Goal: Information Seeking & Learning: Learn about a topic

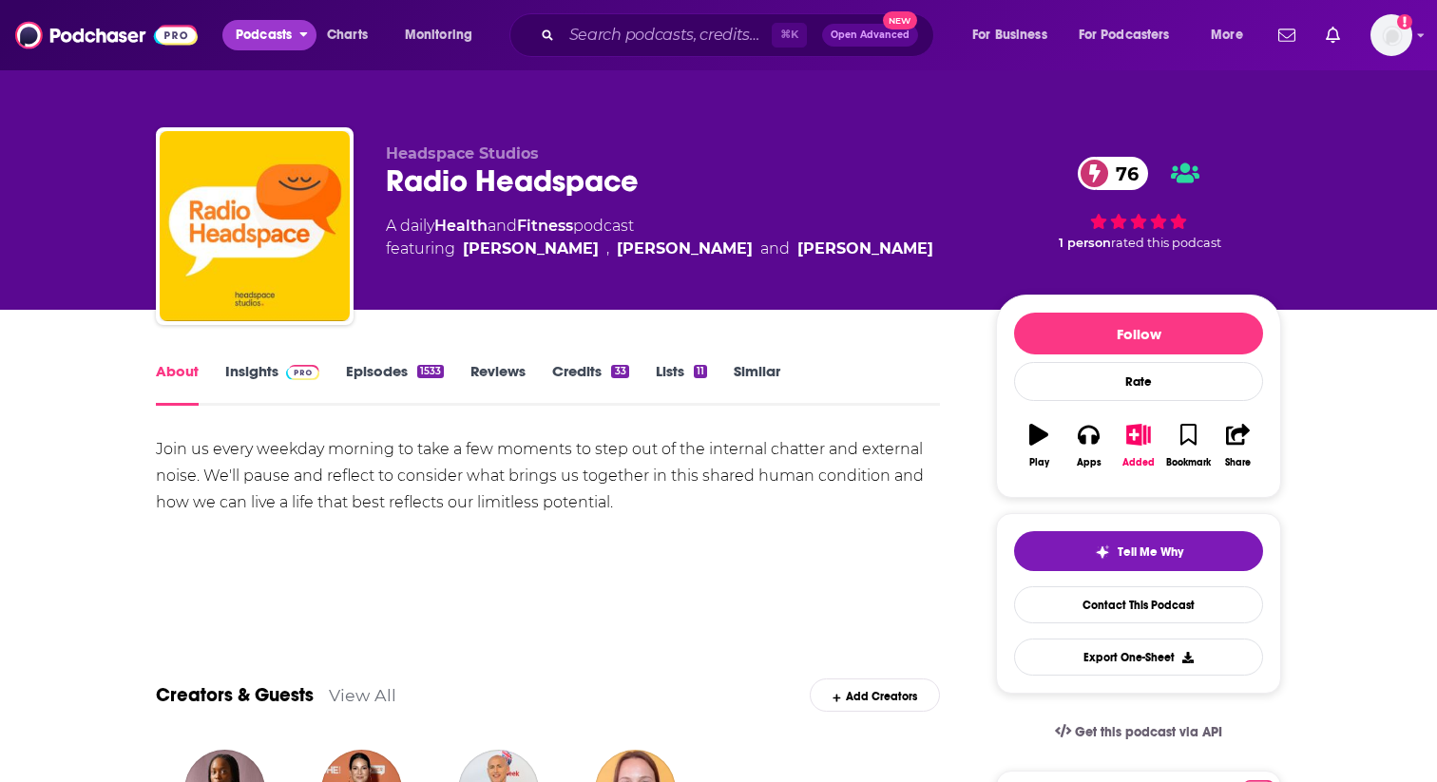
click at [278, 38] on span "Podcasts" at bounding box center [264, 35] width 56 height 27
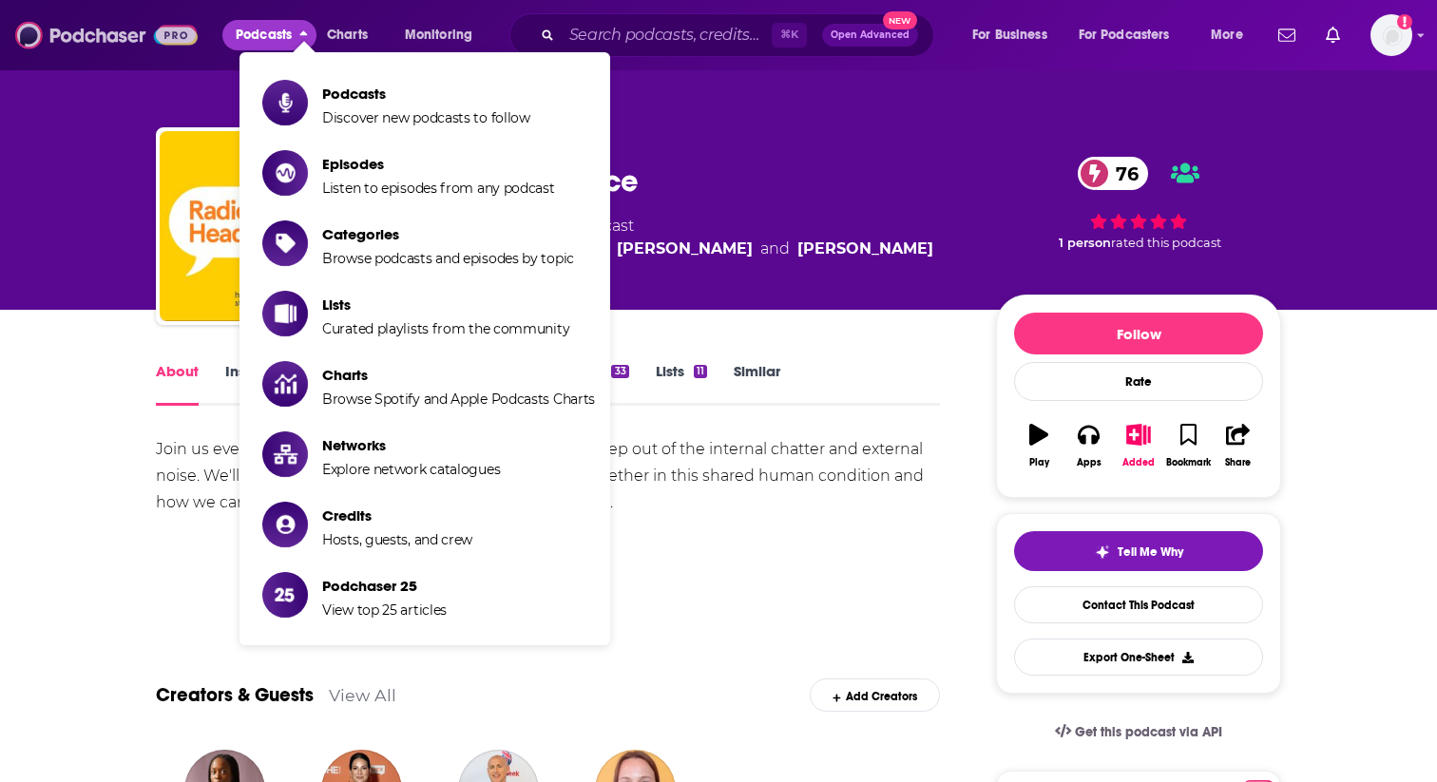
click at [69, 37] on img at bounding box center [106, 35] width 182 height 36
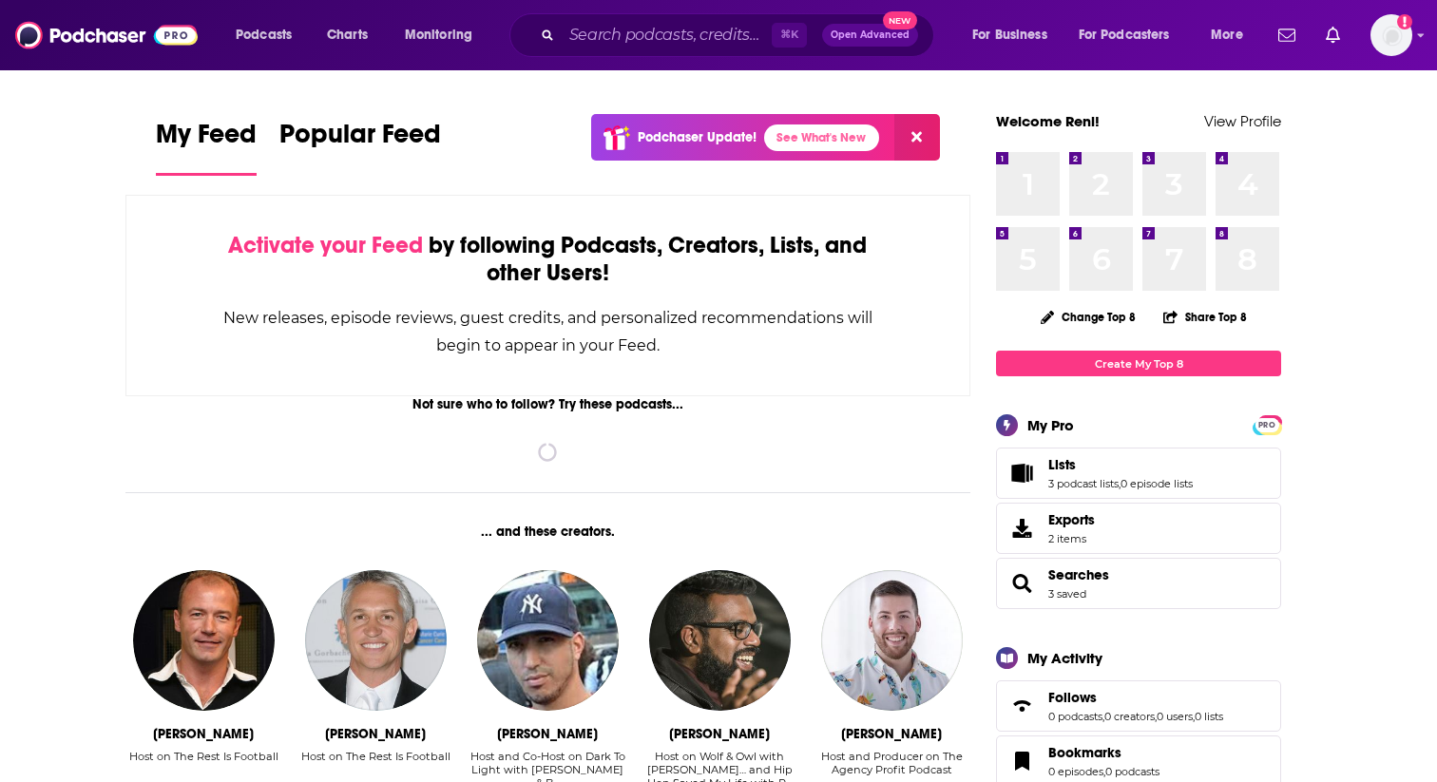
click at [868, 31] on span "Open Advanced" at bounding box center [869, 35] width 79 height 10
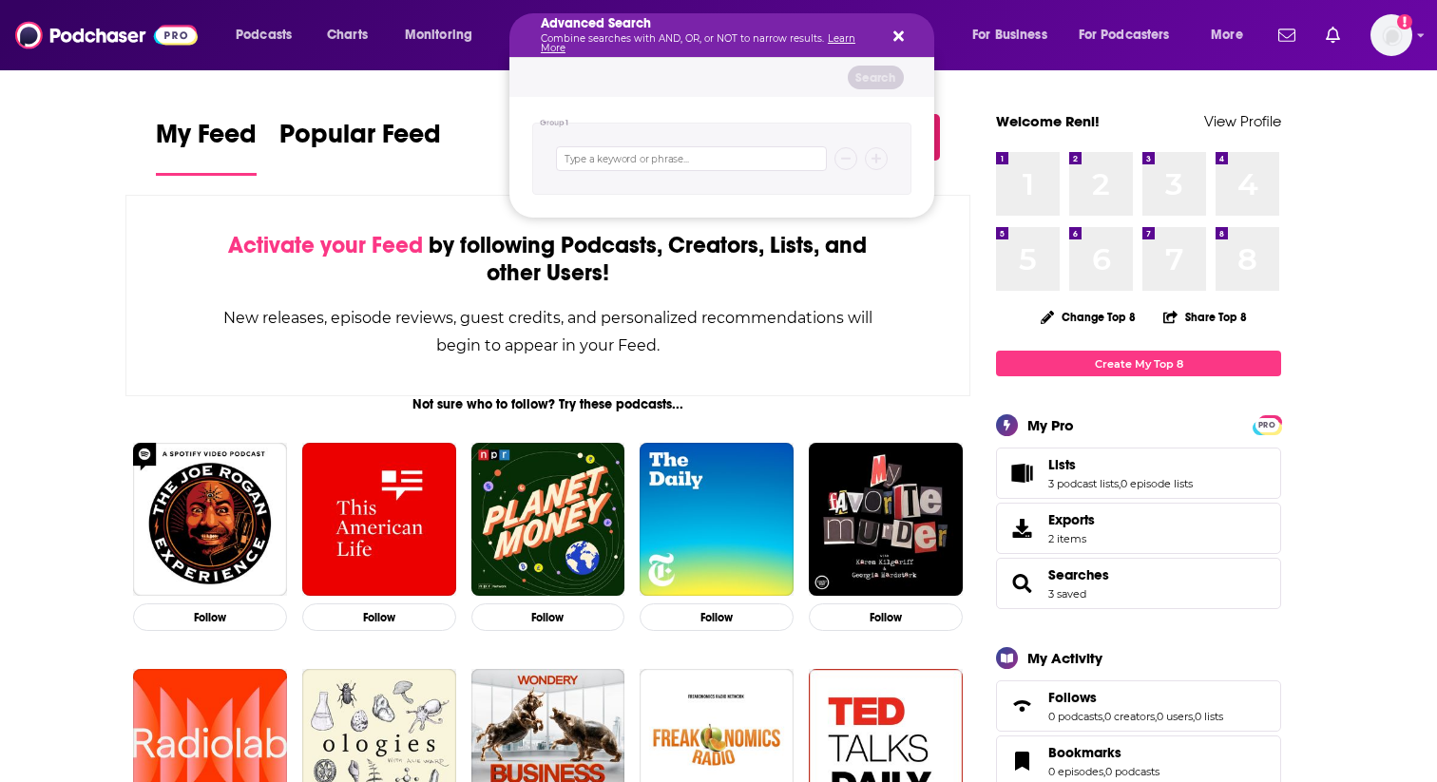
click at [896, 38] on icon "Search podcasts, credits, & more..." at bounding box center [898, 36] width 10 height 15
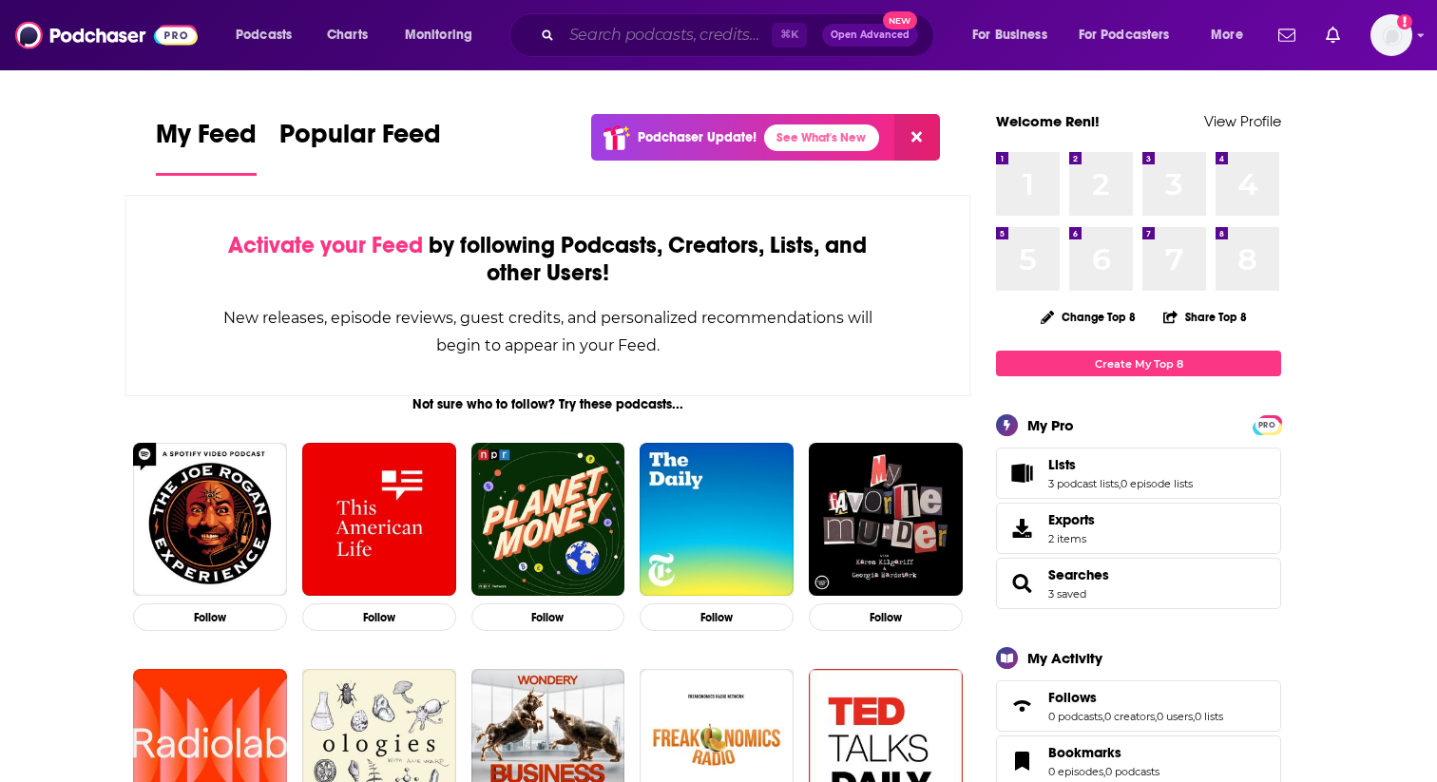
click at [686, 31] on input "Search podcasts, credits, & more..." at bounding box center [667, 35] width 210 height 30
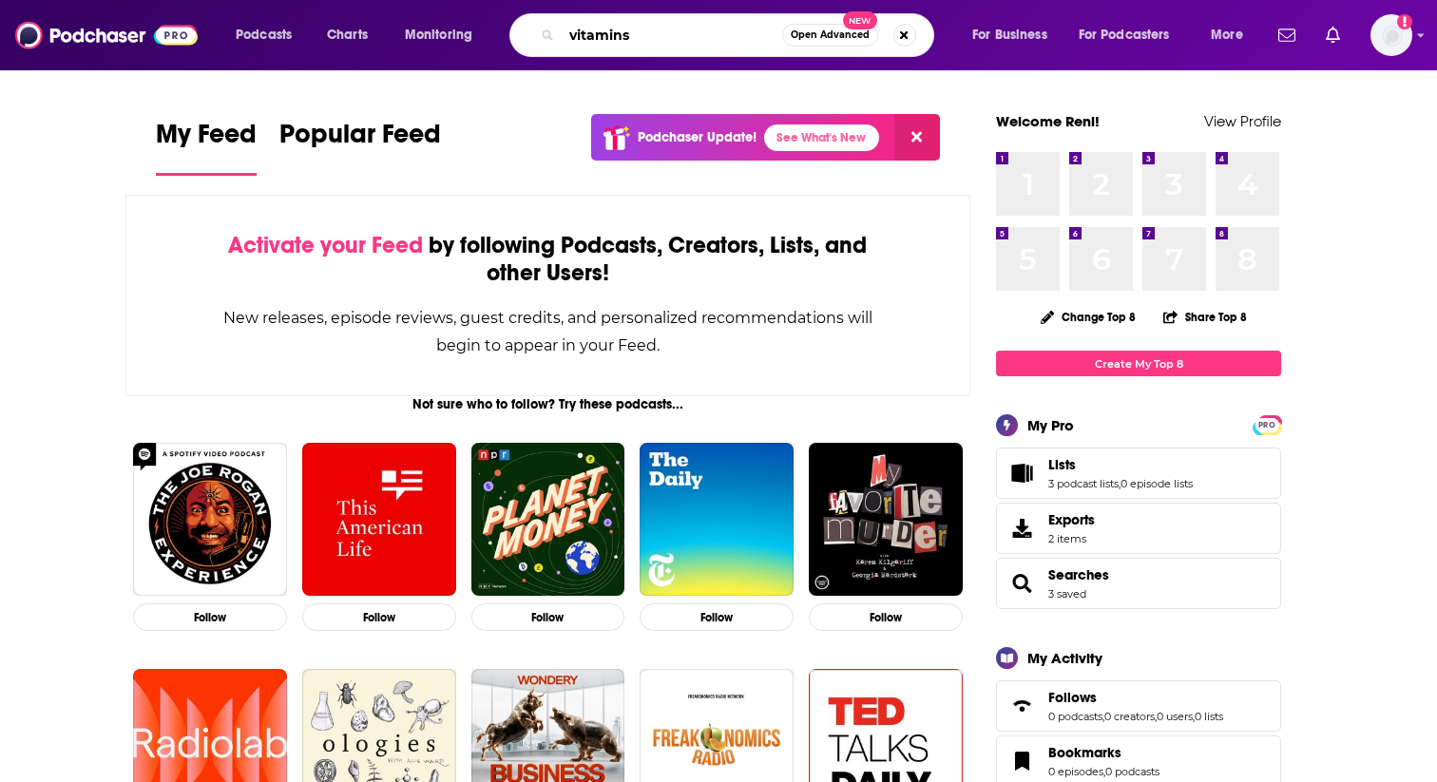
type input "vitamins"
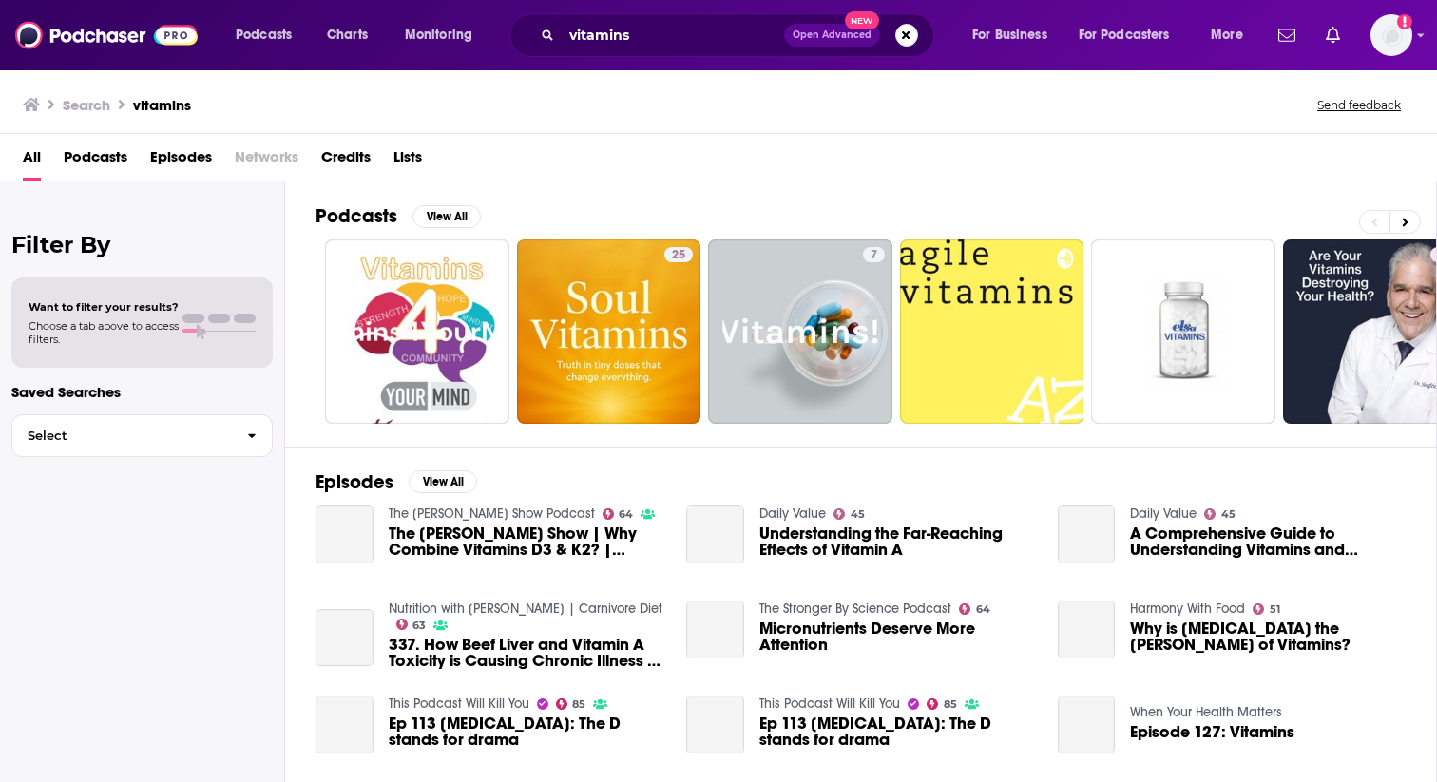
click at [101, 157] on span "Podcasts" at bounding box center [96, 161] width 64 height 39
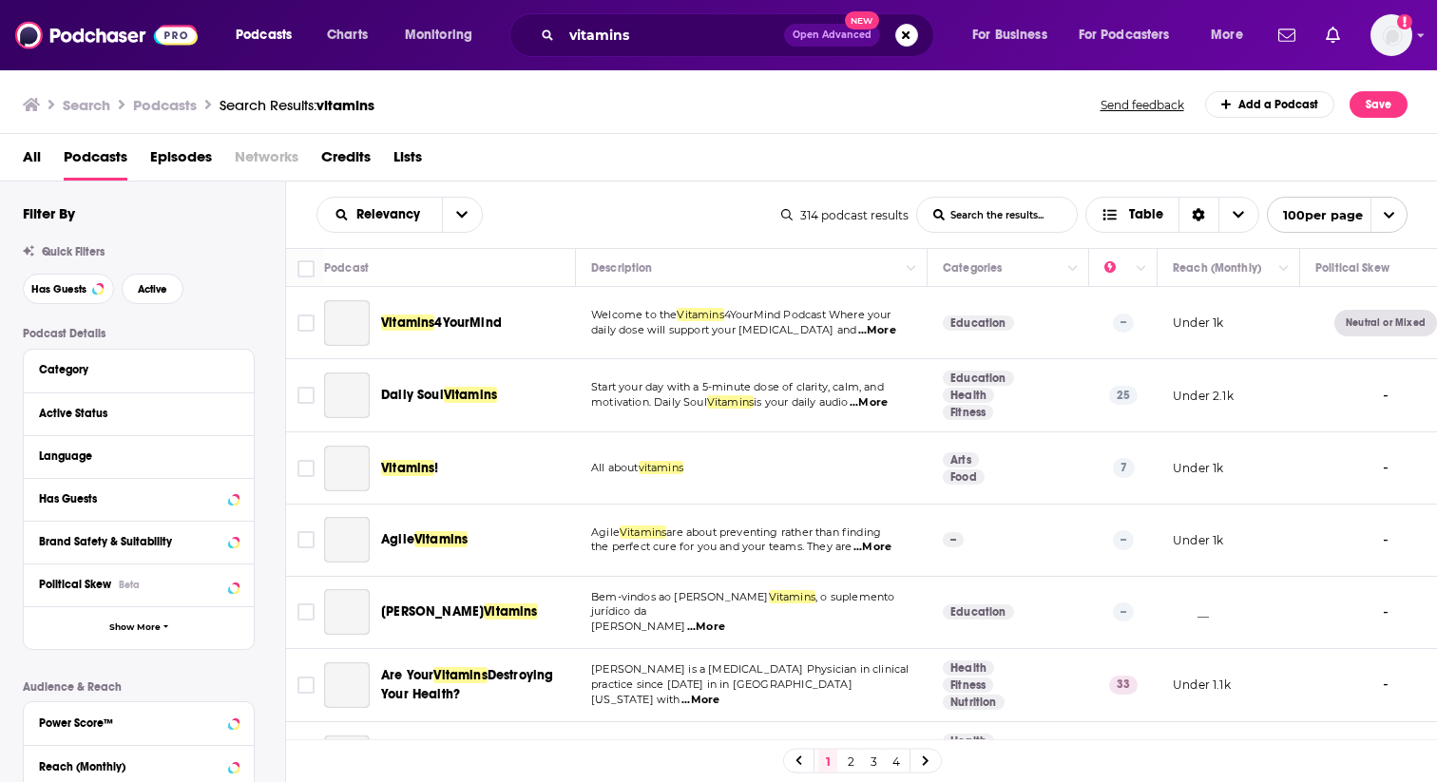
scroll to position [165, 0]
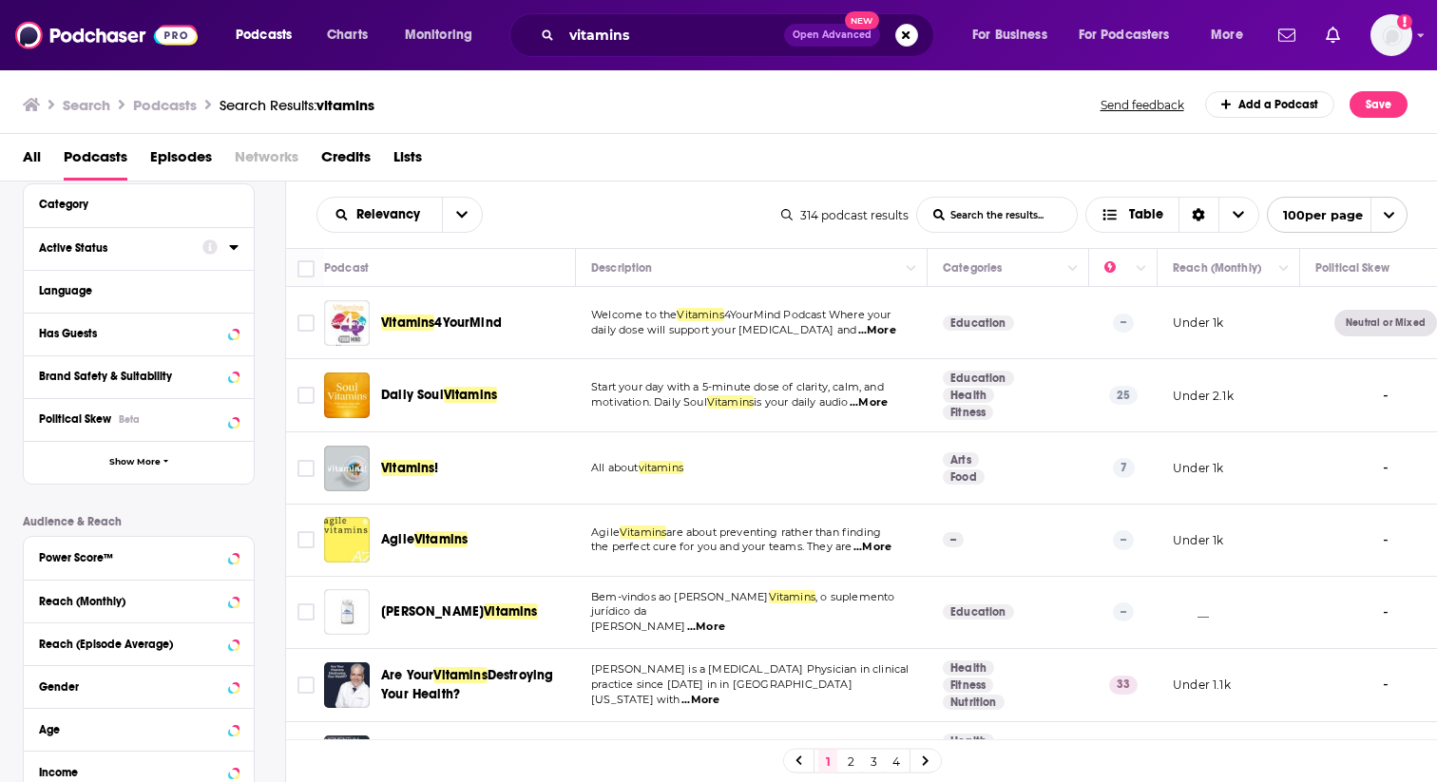
click at [233, 249] on icon at bounding box center [233, 247] width 9 height 5
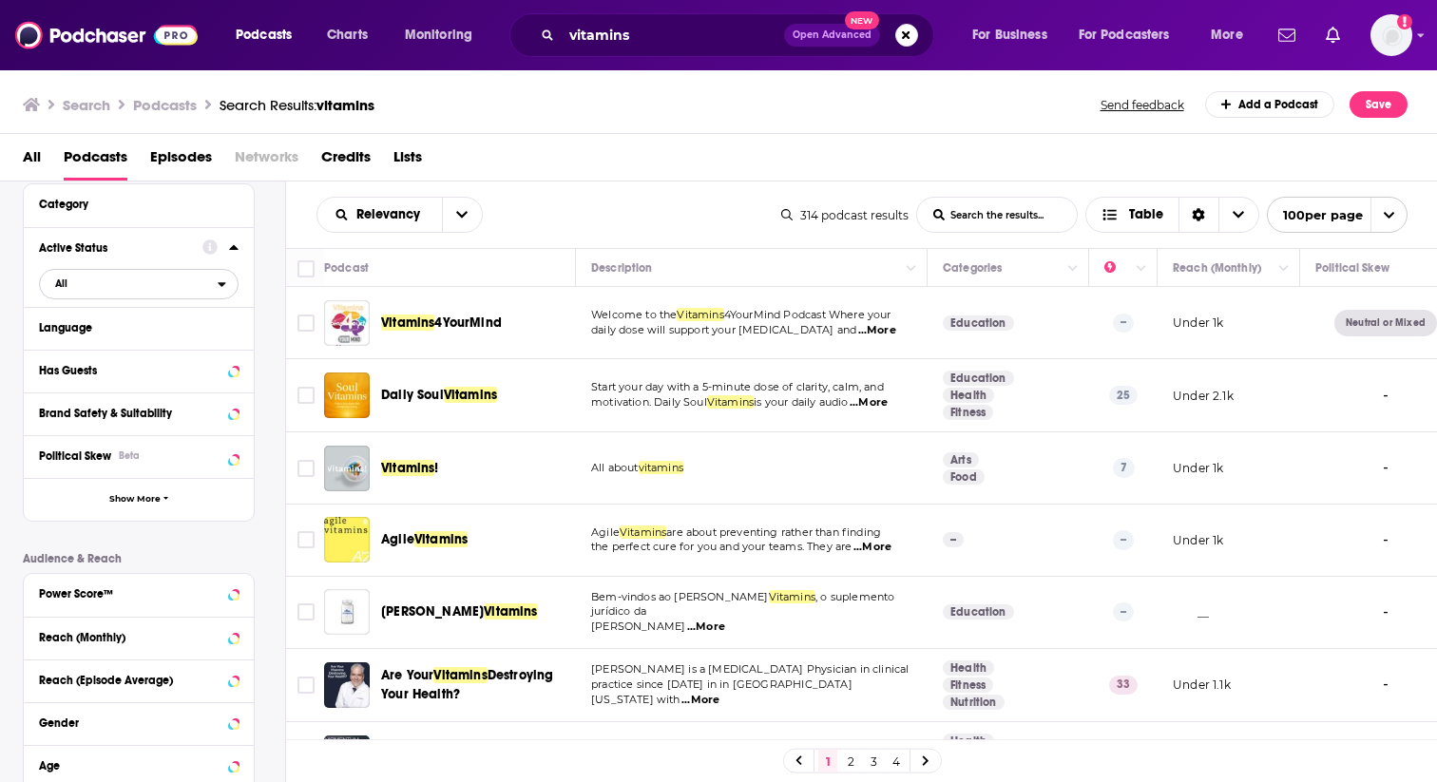
click at [143, 283] on span "All" at bounding box center [129, 283] width 178 height 25
click at [128, 343] on span "Active" at bounding box center [99, 346] width 103 height 10
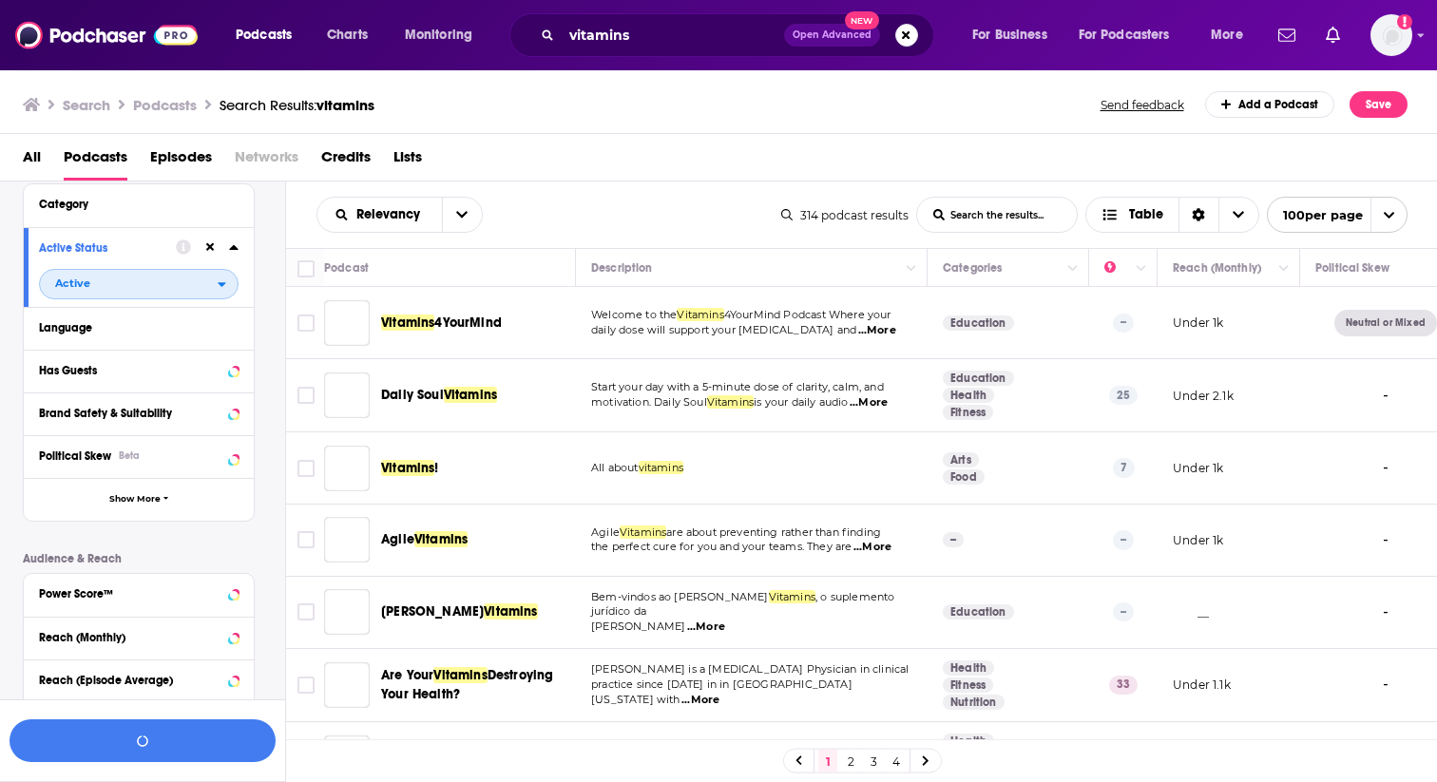
scroll to position [212, 0]
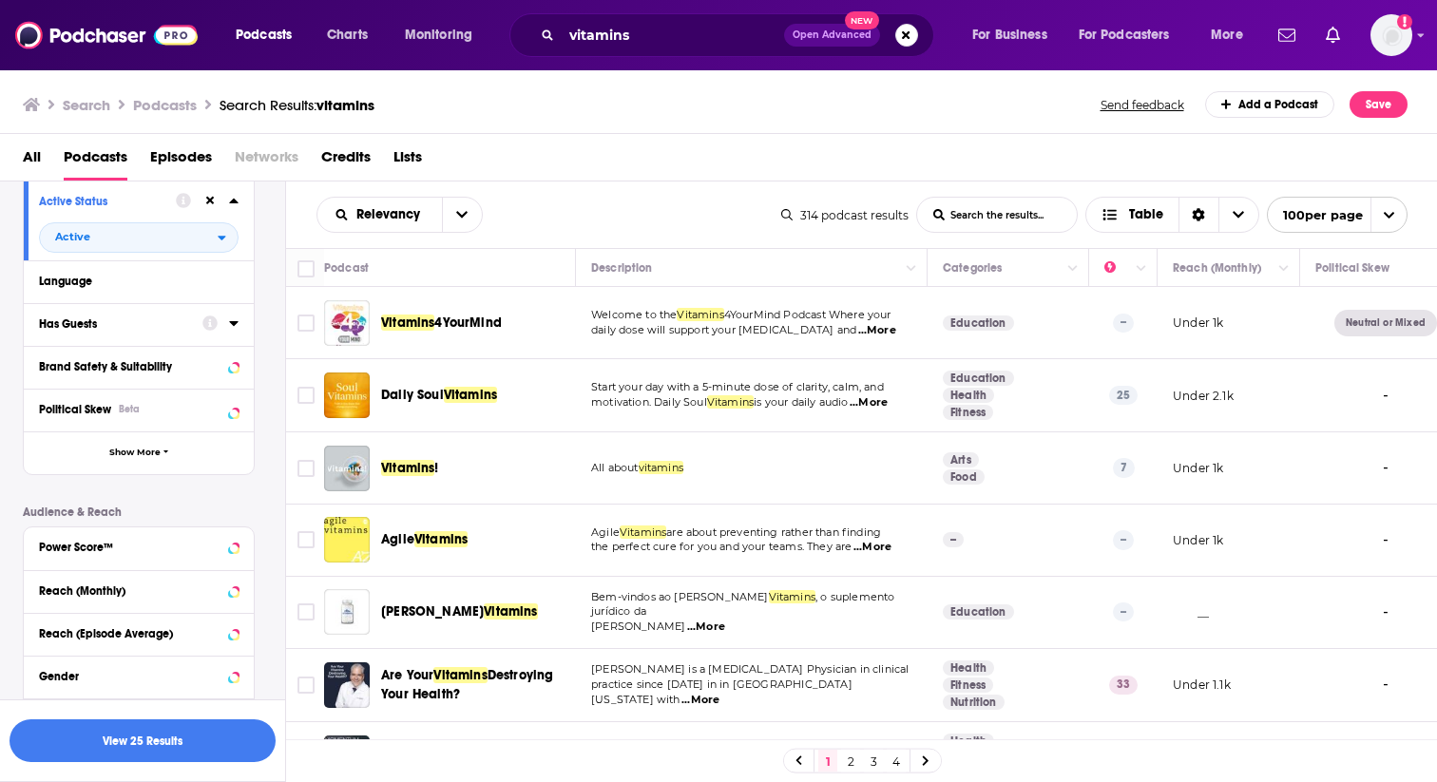
click at [237, 329] on icon at bounding box center [234, 322] width 10 height 15
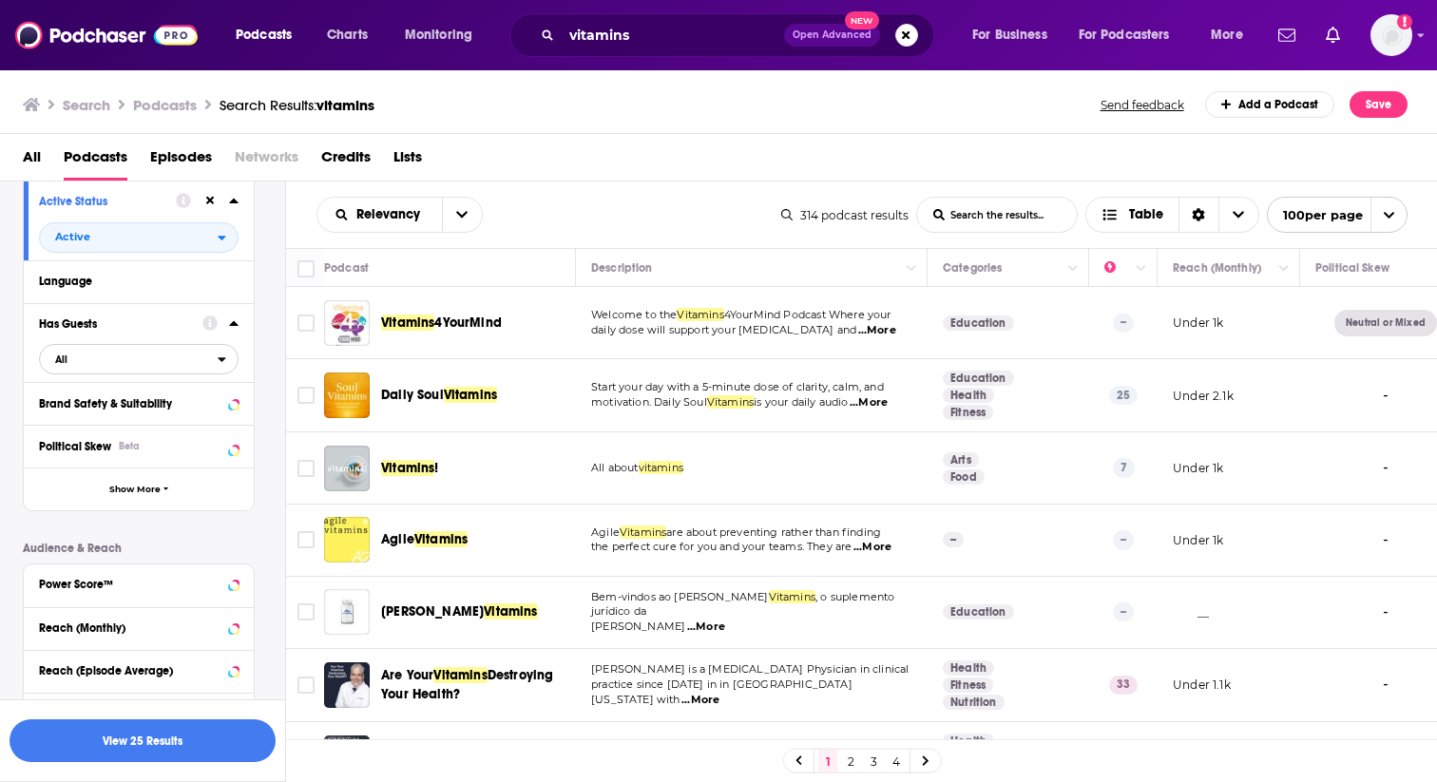
click at [181, 369] on span "All" at bounding box center [129, 359] width 178 height 25
click at [236, 326] on icon at bounding box center [233, 323] width 9 height 5
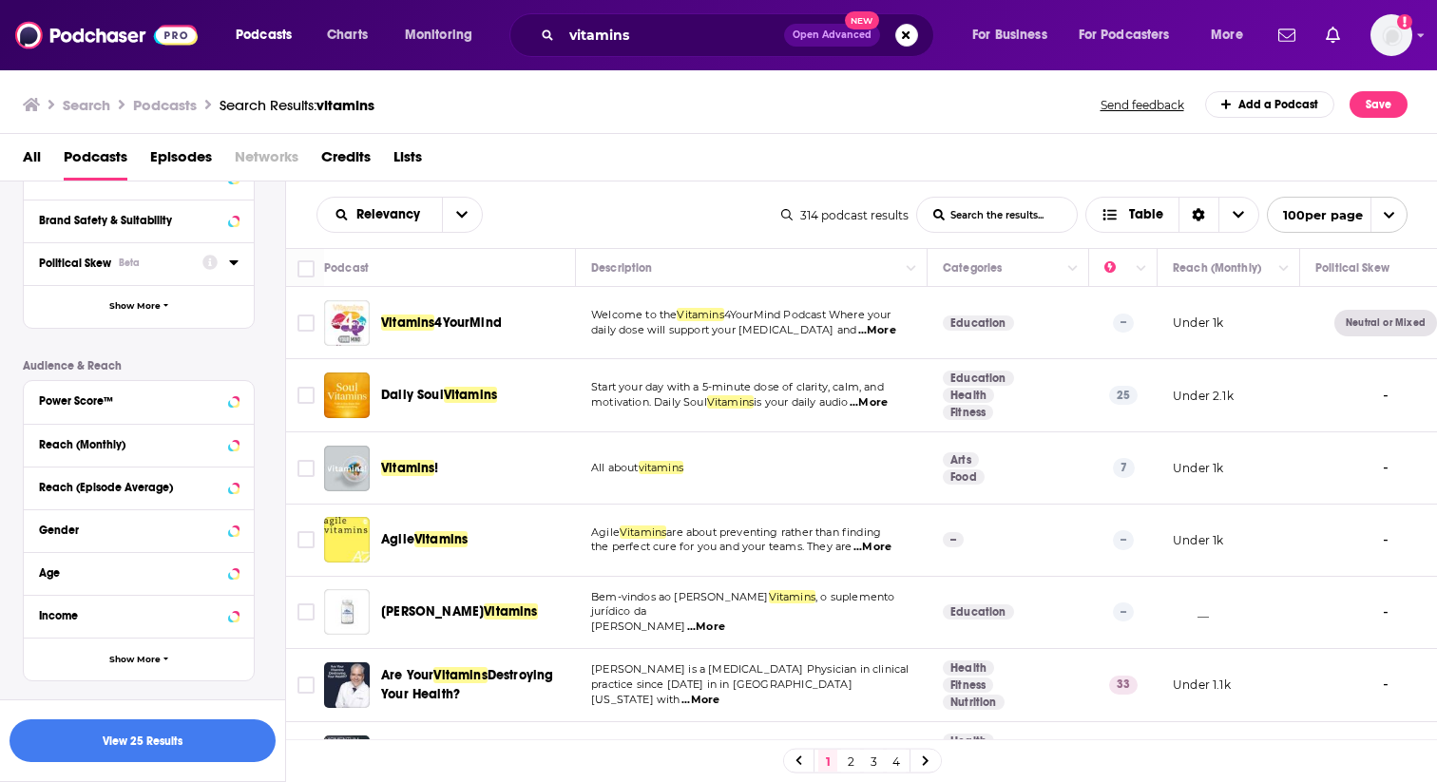
scroll to position [360, 0]
click at [231, 403] on icon at bounding box center [234, 398] width 10 height 15
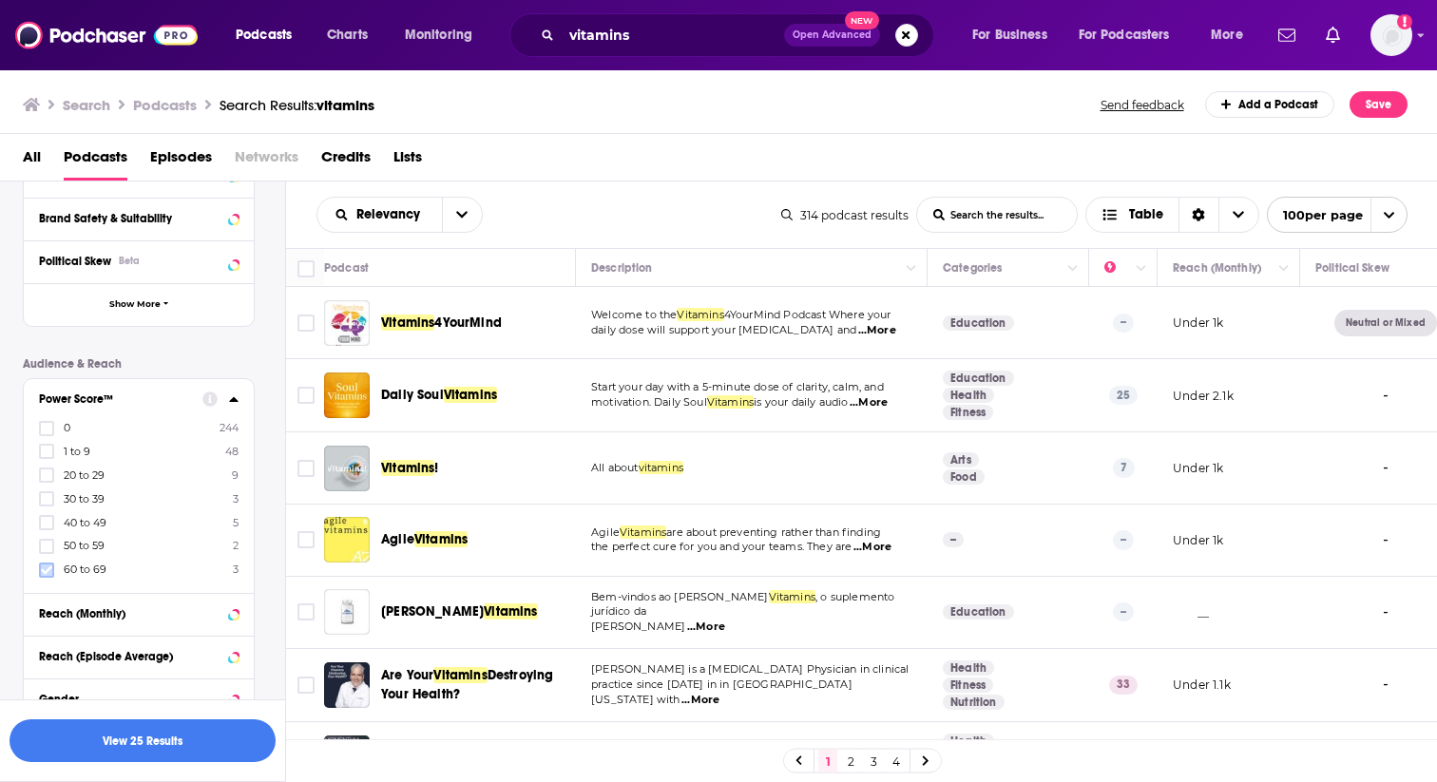
click at [48, 569] on icon at bounding box center [46, 569] width 11 height 9
click at [46, 567] on icon at bounding box center [46, 569] width 11 height 11
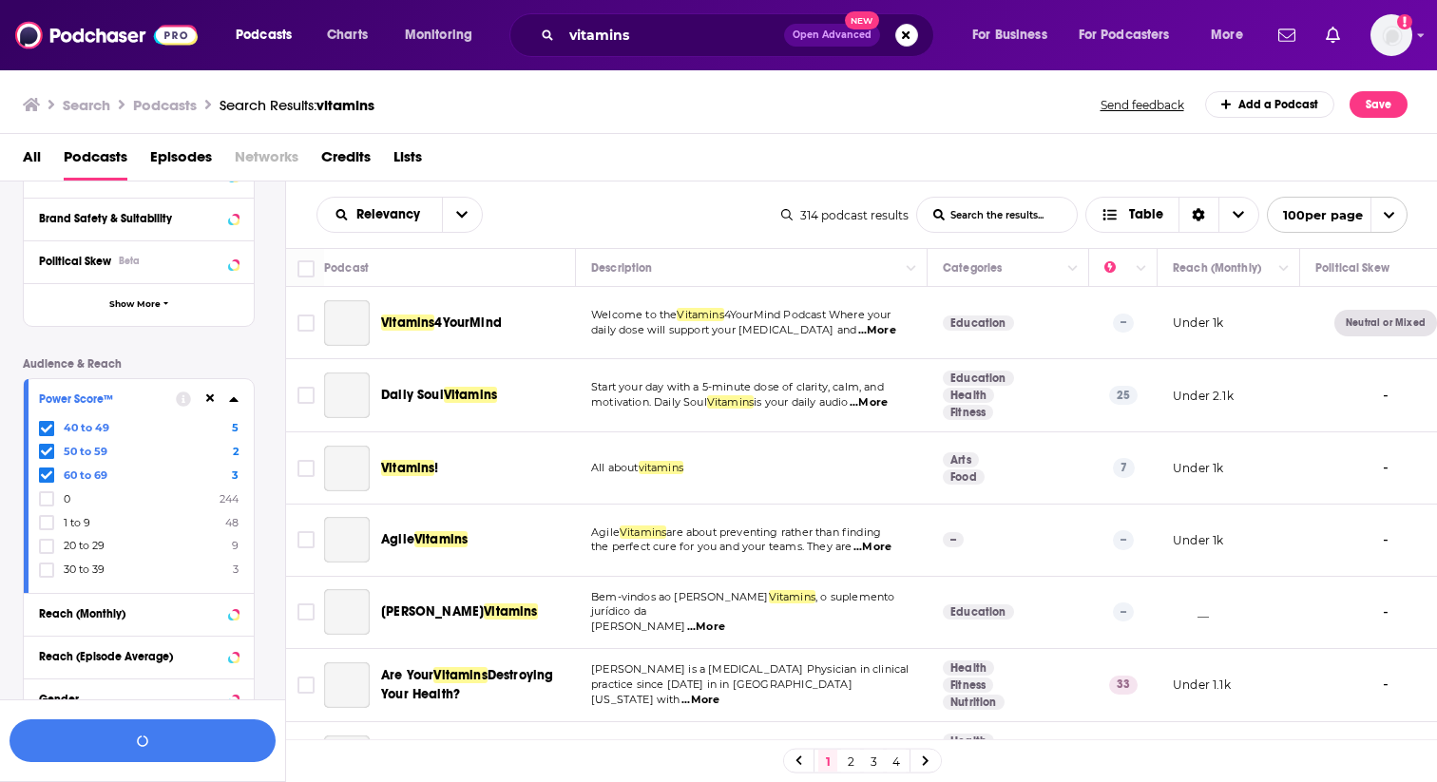
click at [46, 567] on icon at bounding box center [46, 569] width 11 height 11
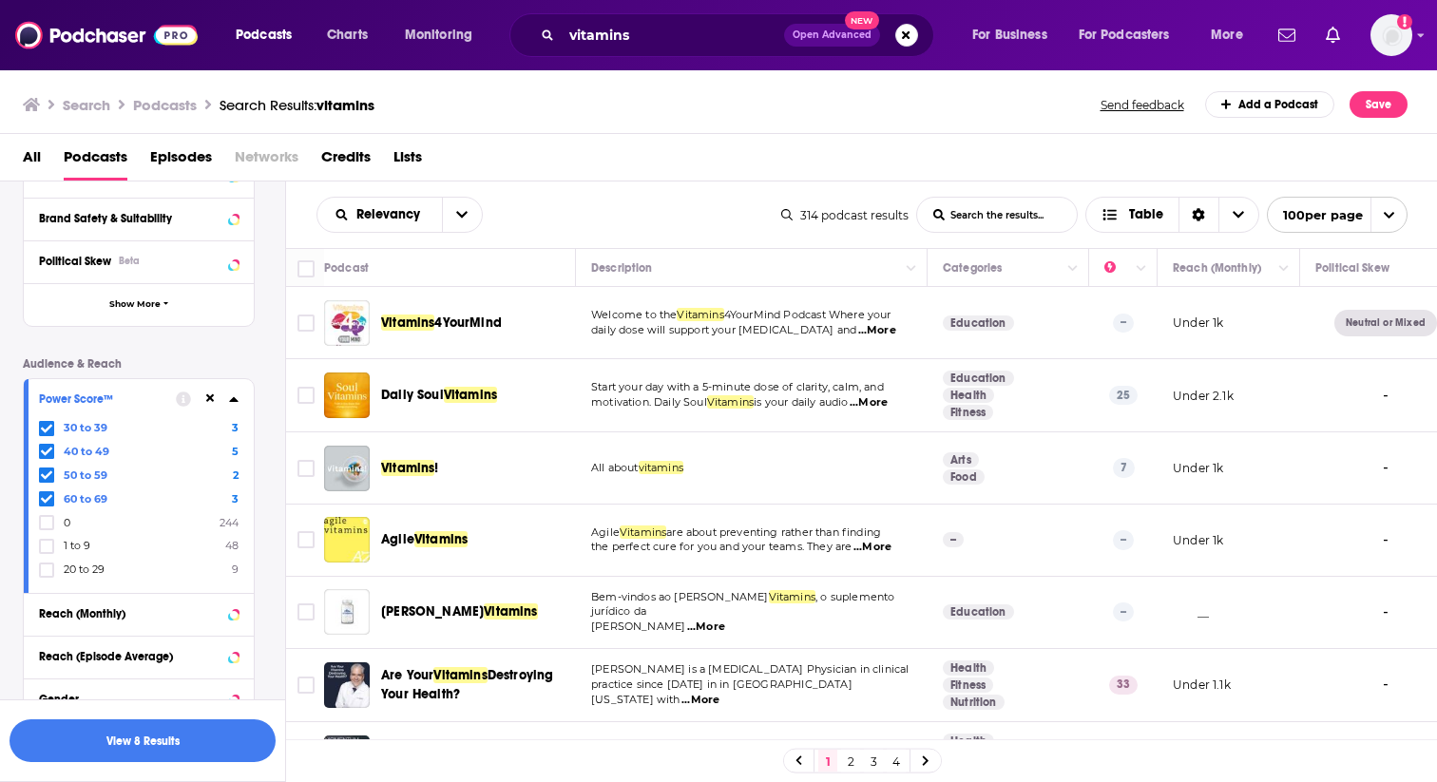
click at [235, 401] on icon at bounding box center [233, 398] width 9 height 5
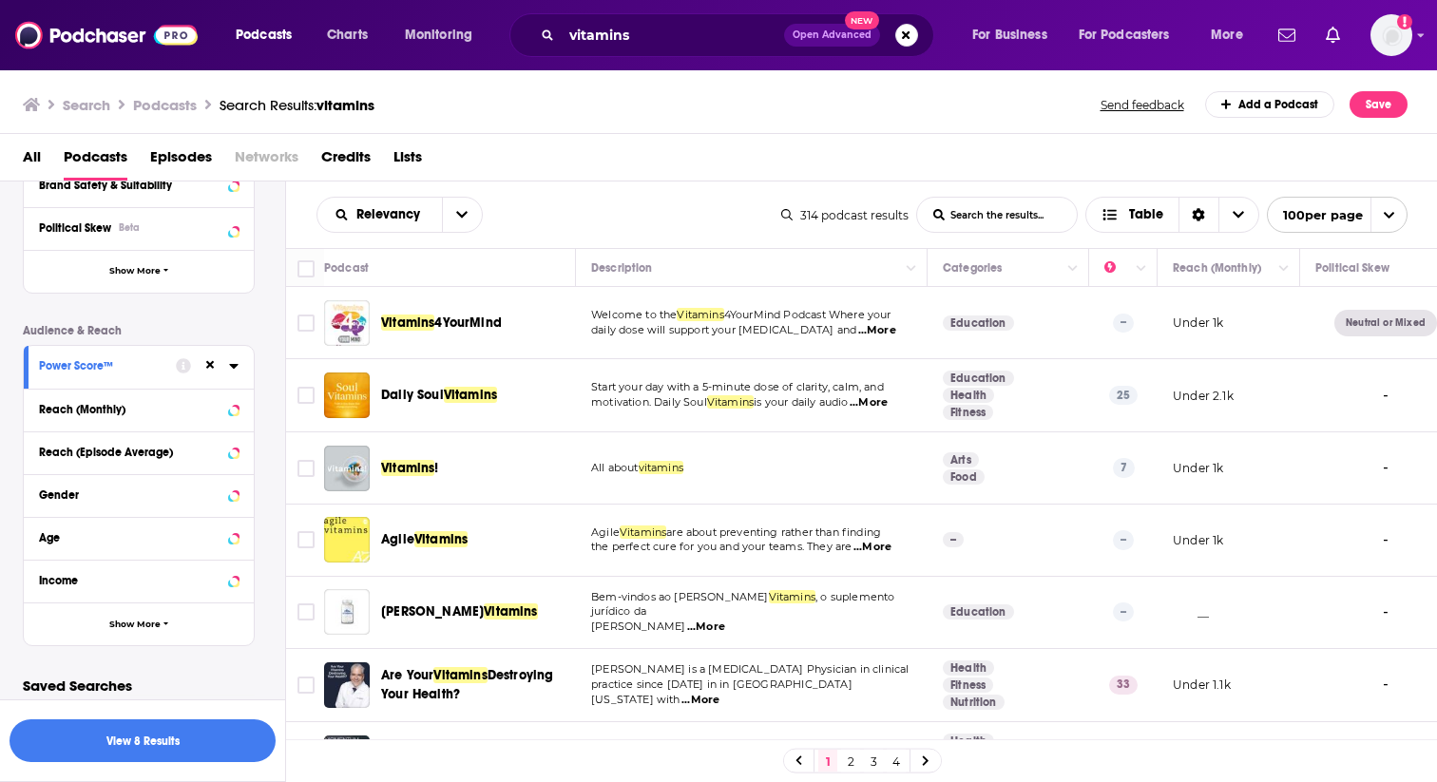
scroll to position [407, 0]
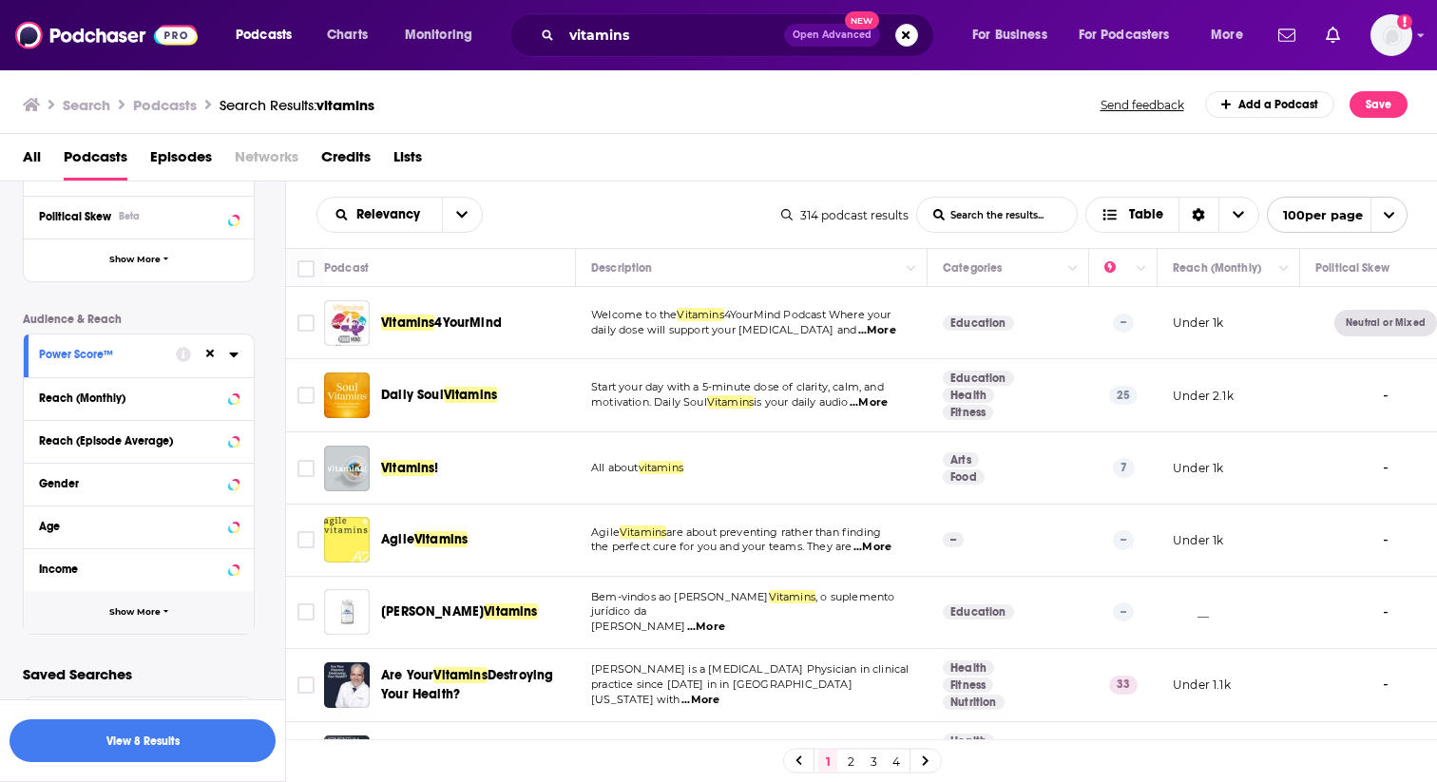
click at [145, 615] on span "Show More" at bounding box center [134, 612] width 51 height 10
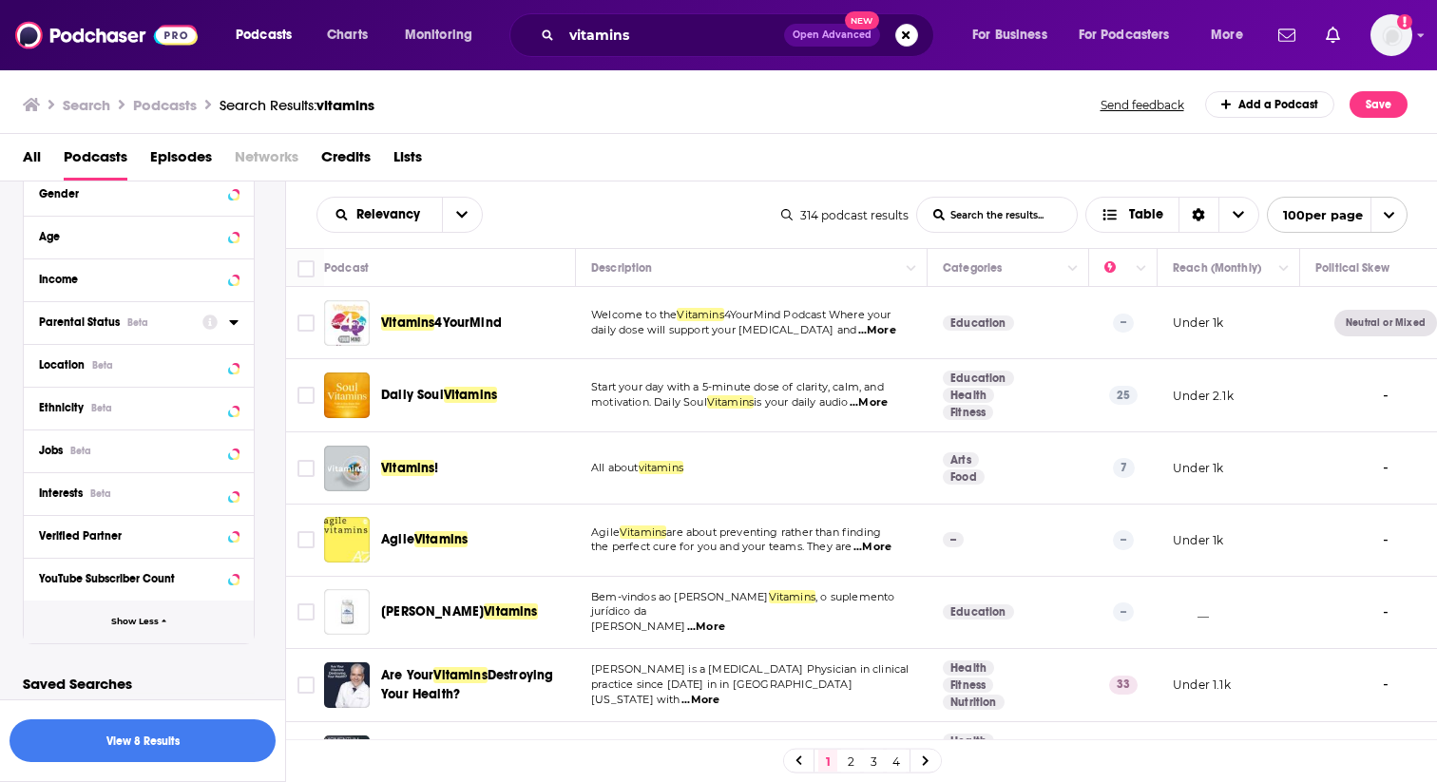
scroll to position [706, 0]
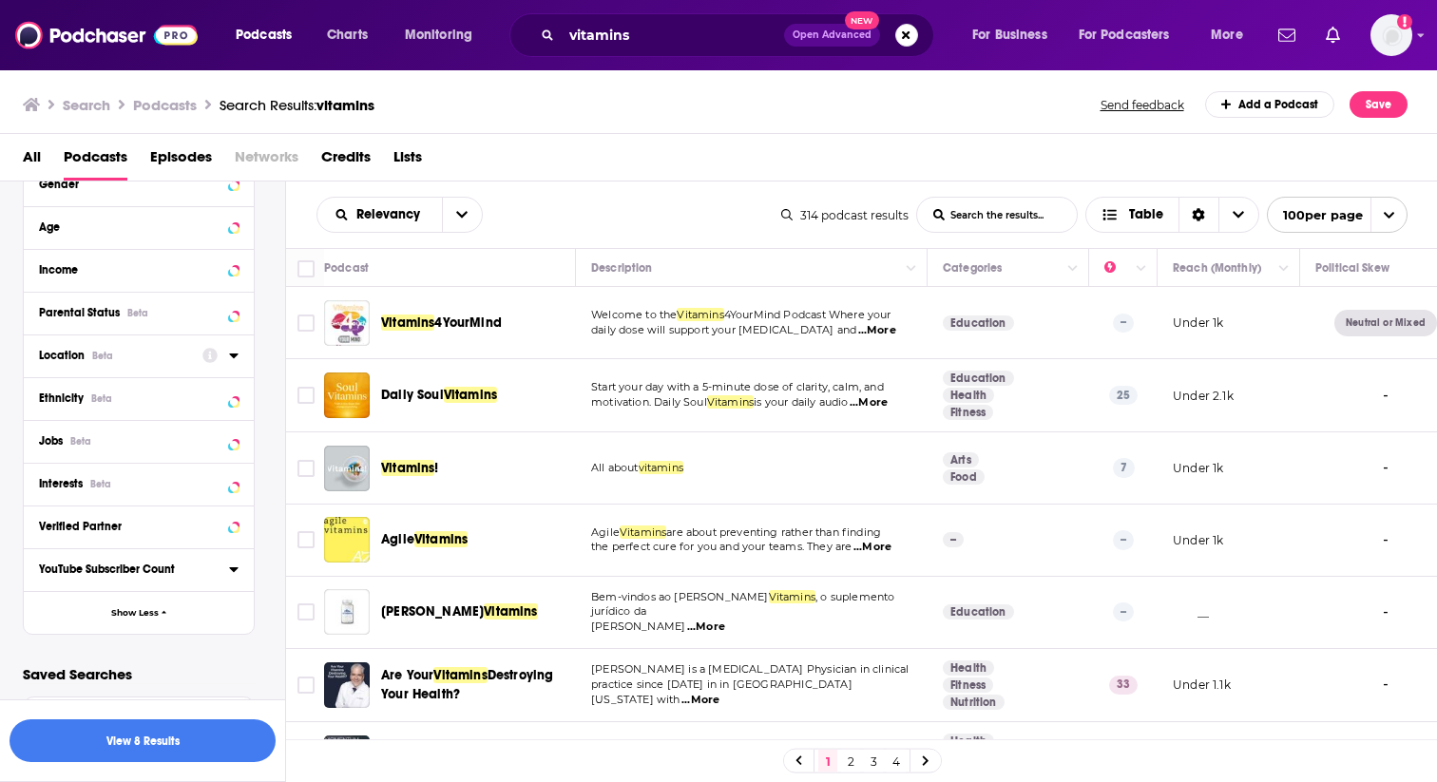
click at [234, 358] on icon at bounding box center [233, 355] width 9 height 5
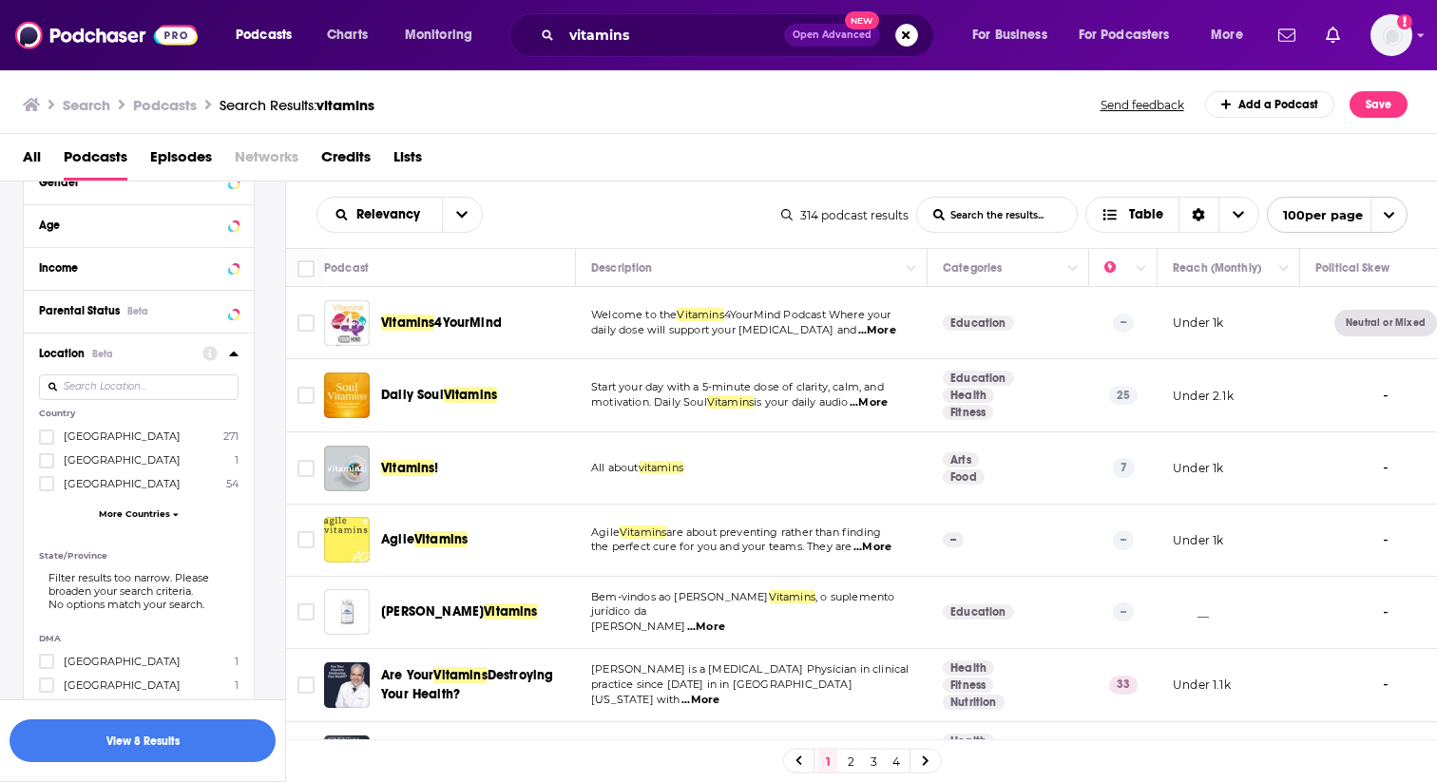
click at [83, 437] on span "[GEOGRAPHIC_DATA]" at bounding box center [122, 435] width 117 height 13
click at [47, 443] on input "multiSelectOption-unitedstates-0" at bounding box center [47, 443] width 0 height 0
click at [151, 746] on button "View 7 Results" at bounding box center [143, 740] width 266 height 43
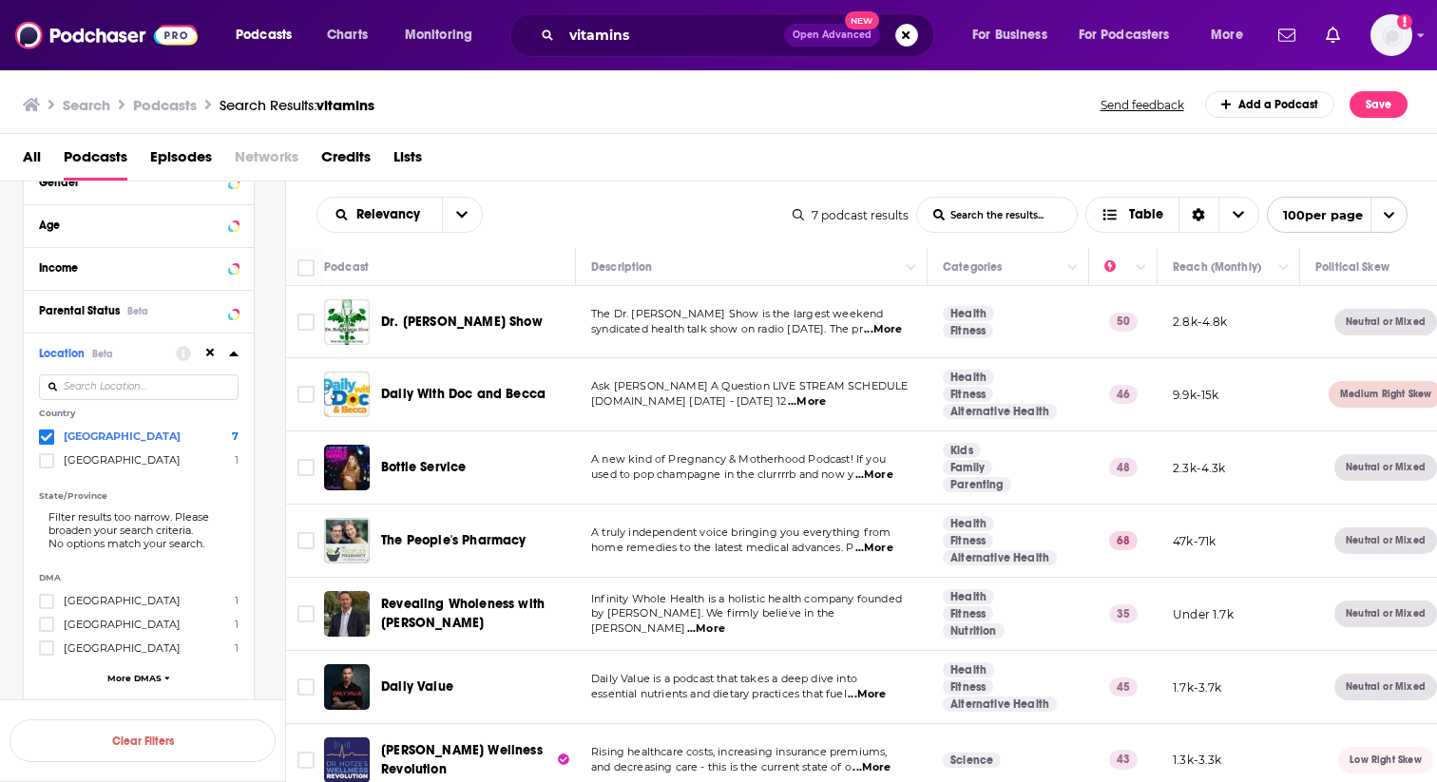
scroll to position [12, 0]
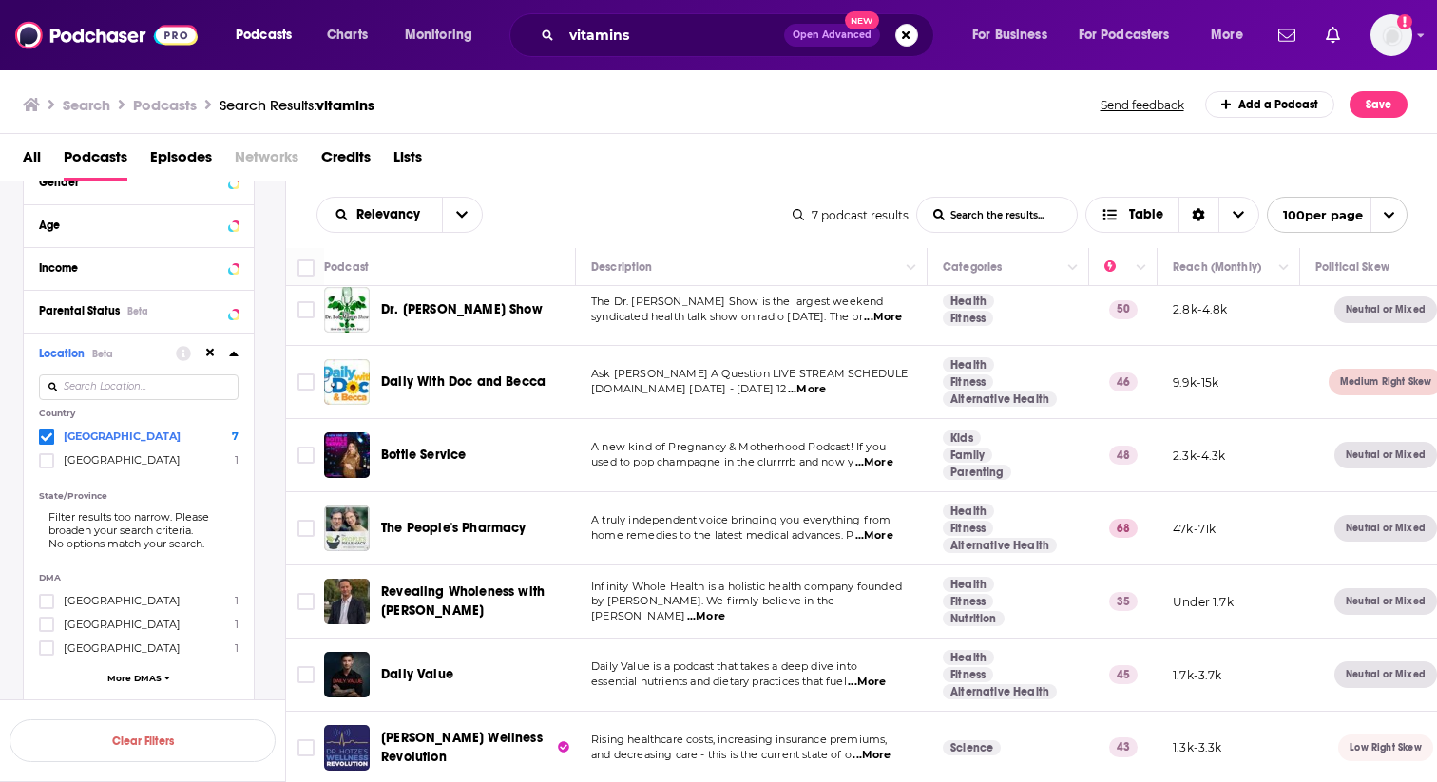
click at [871, 316] on span "...More" at bounding box center [883, 317] width 38 height 15
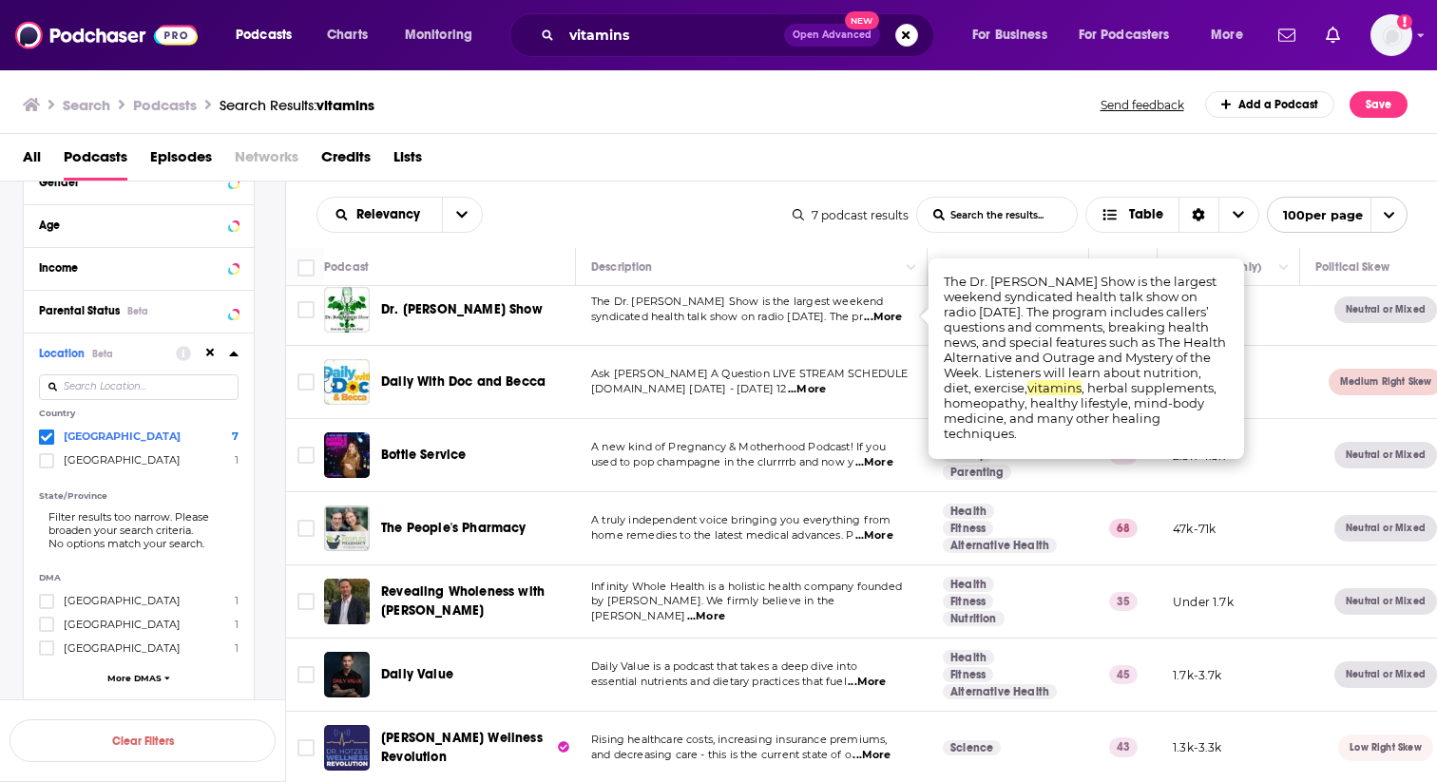
click at [826, 389] on span "...More" at bounding box center [807, 389] width 38 height 15
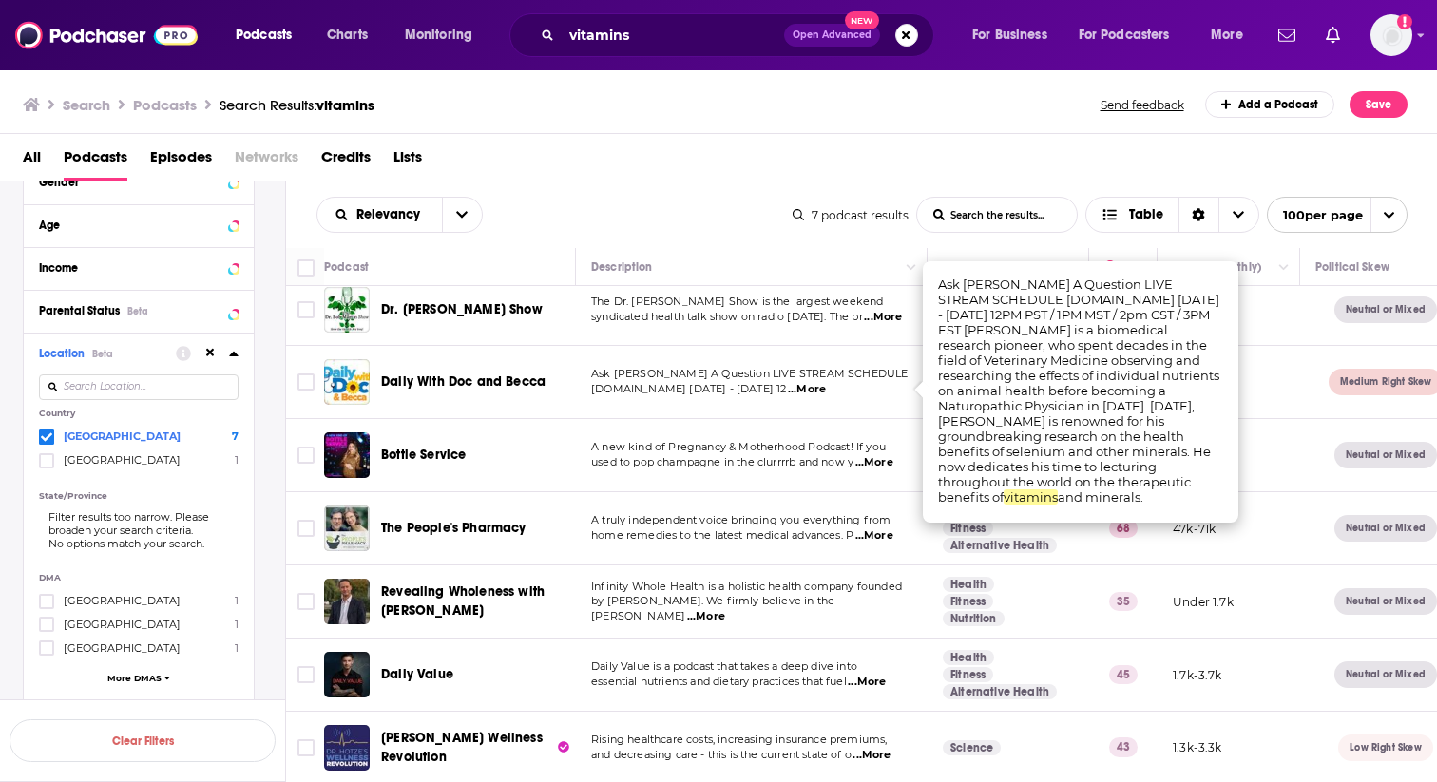
click at [884, 462] on span "...More" at bounding box center [874, 462] width 38 height 15
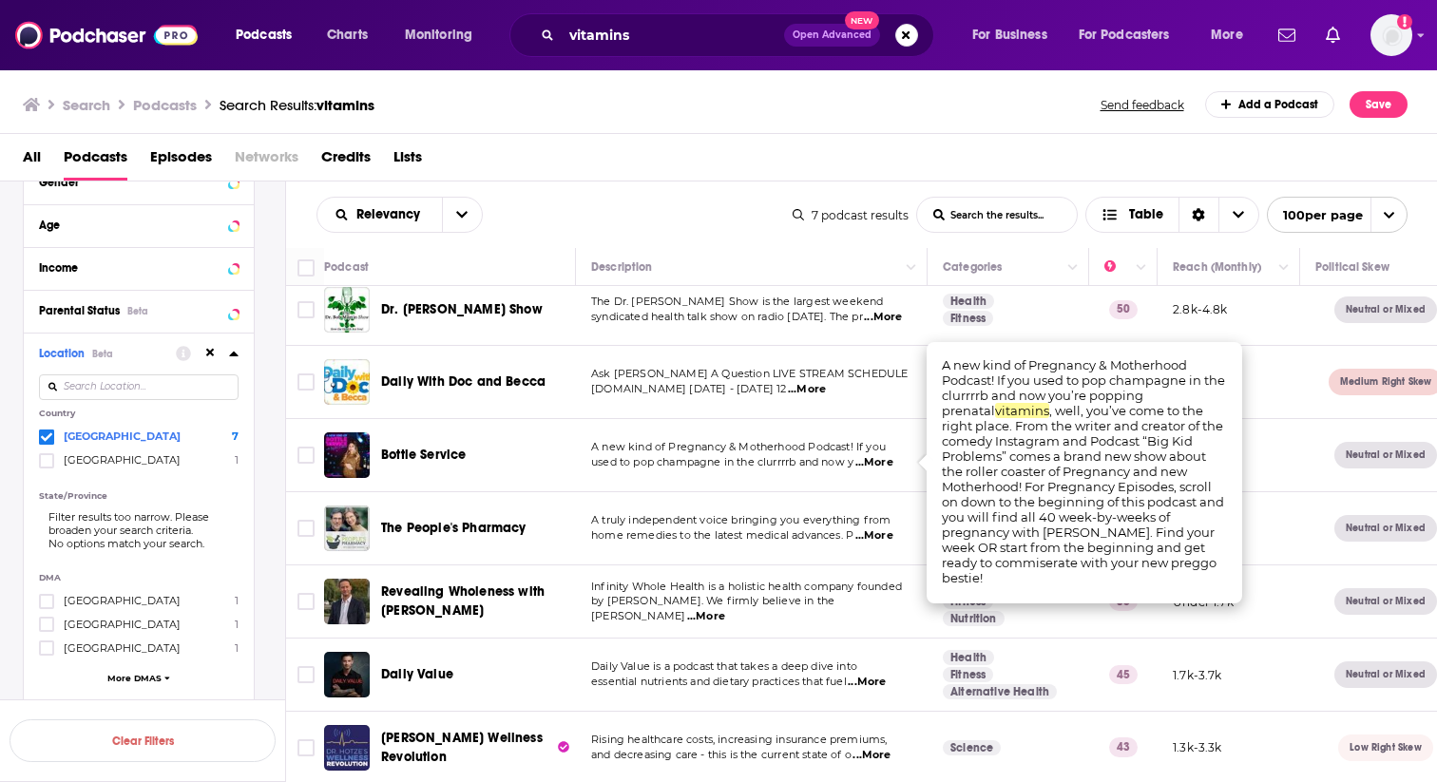
click at [882, 536] on span "...More" at bounding box center [874, 535] width 38 height 15
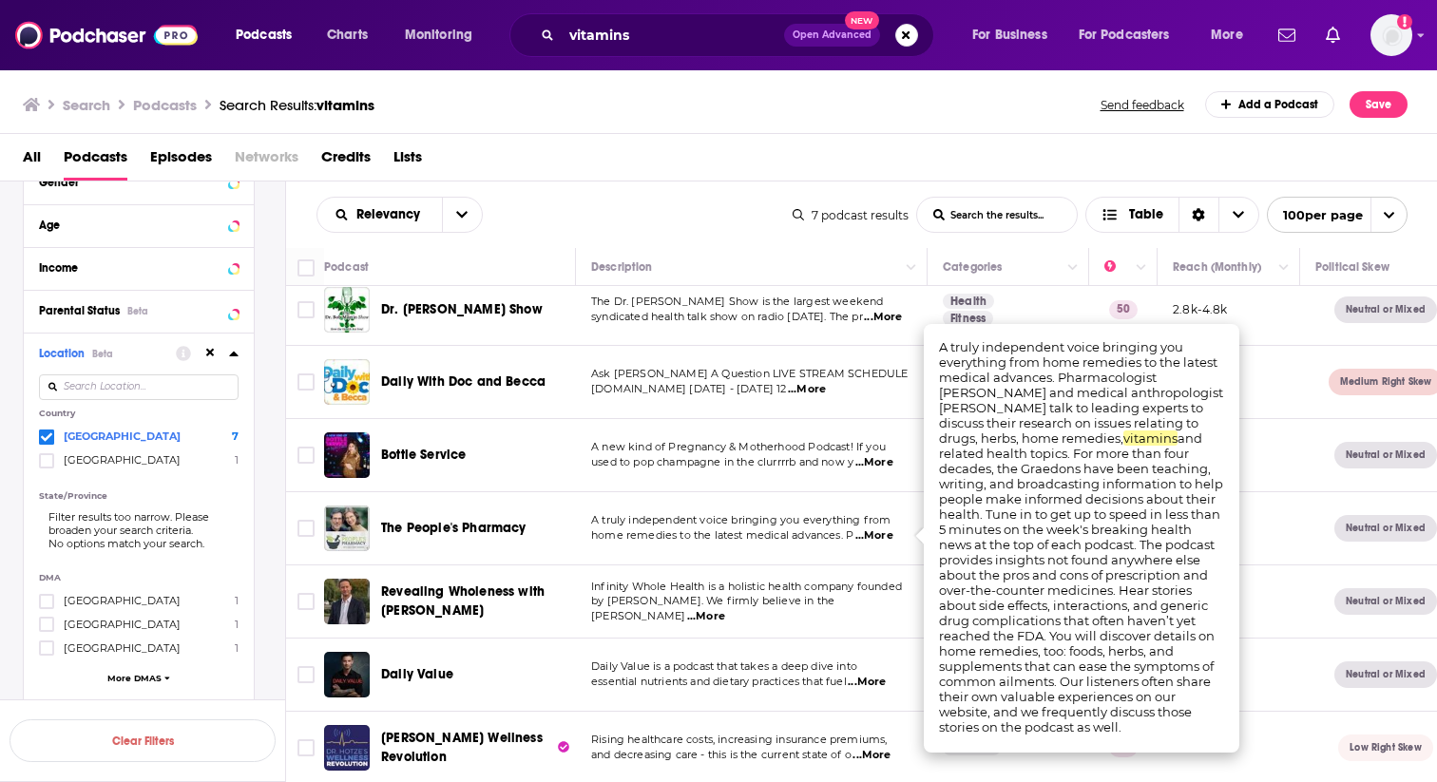
click at [725, 612] on span "...More" at bounding box center [706, 616] width 38 height 15
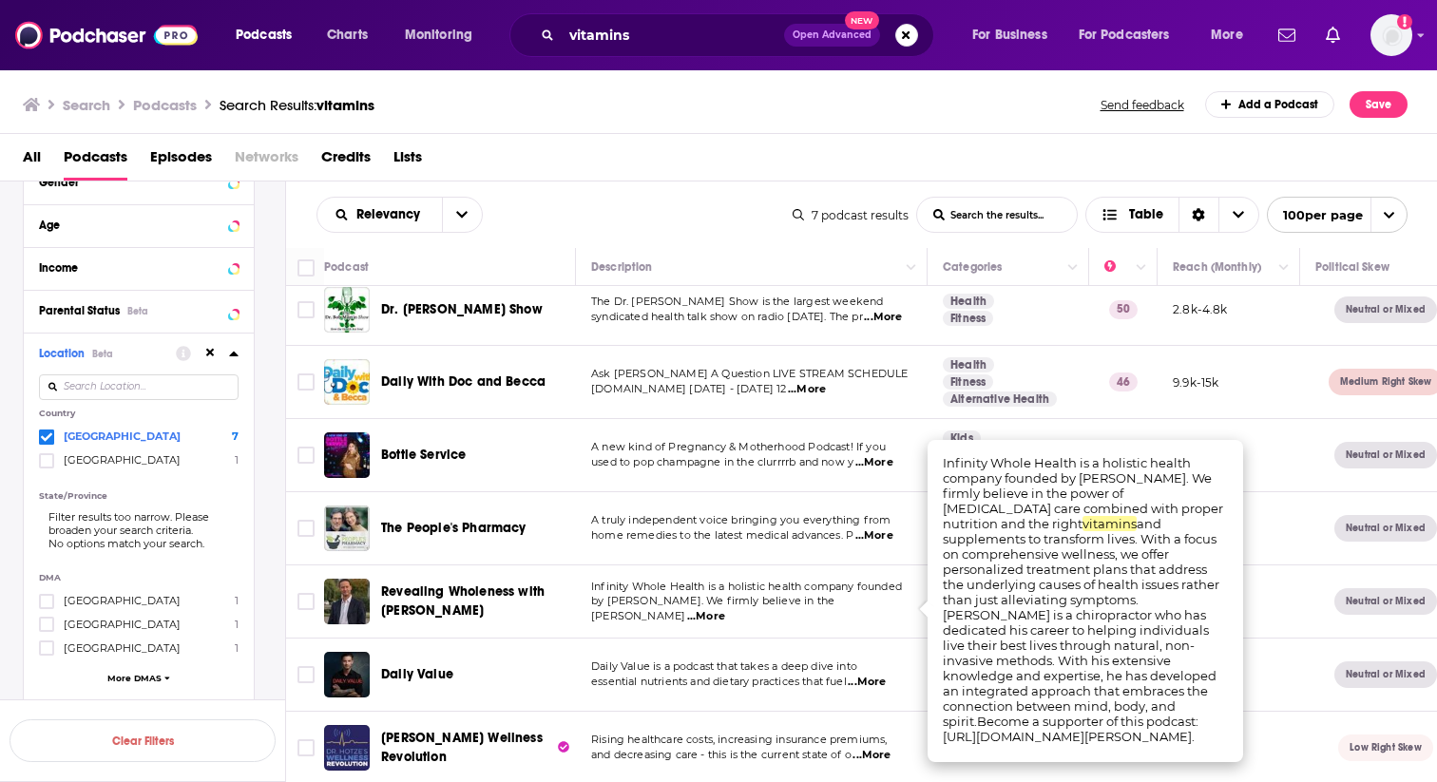
click at [889, 759] on span "...More" at bounding box center [871, 755] width 38 height 15
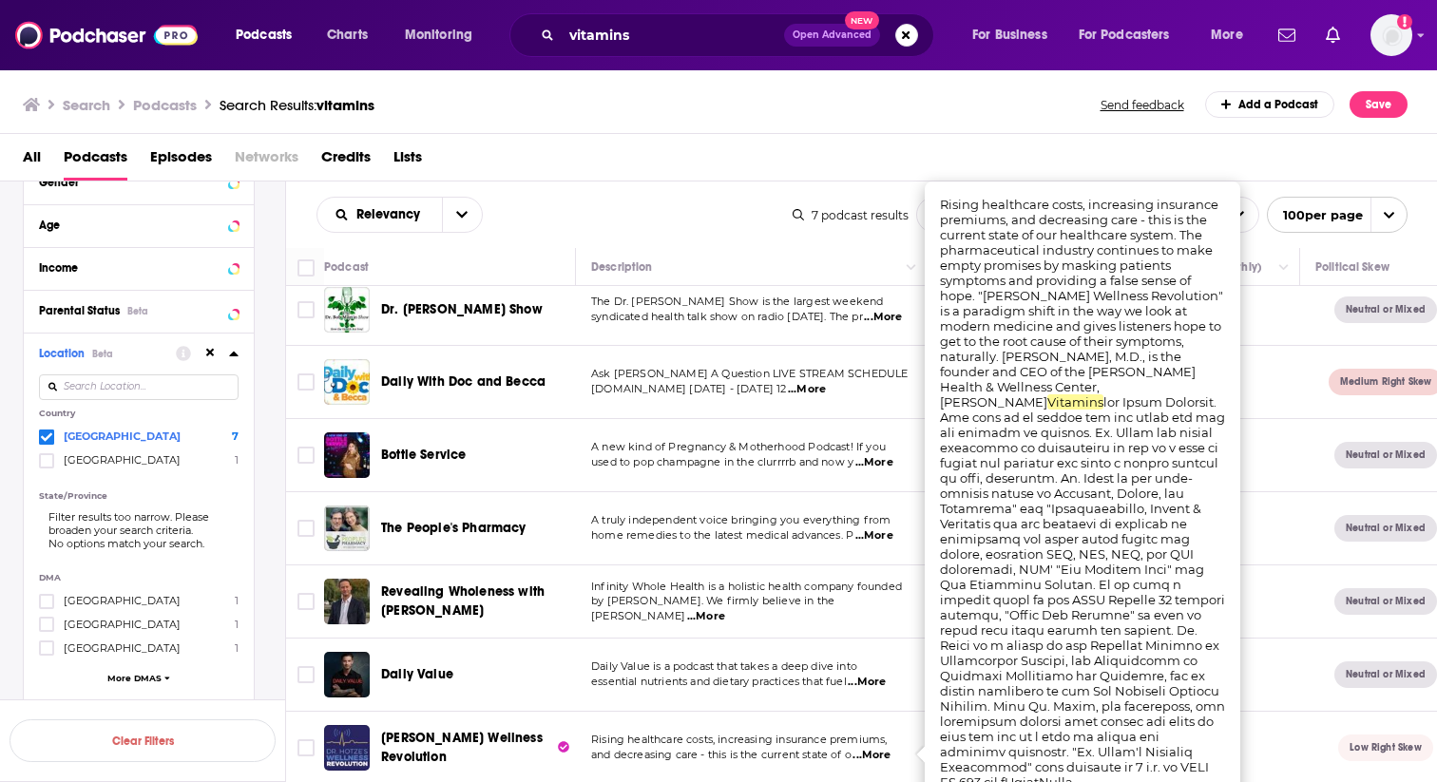
click at [651, 203] on div "Relevancy List Search Input Search the results... Table" at bounding box center [554, 215] width 476 height 36
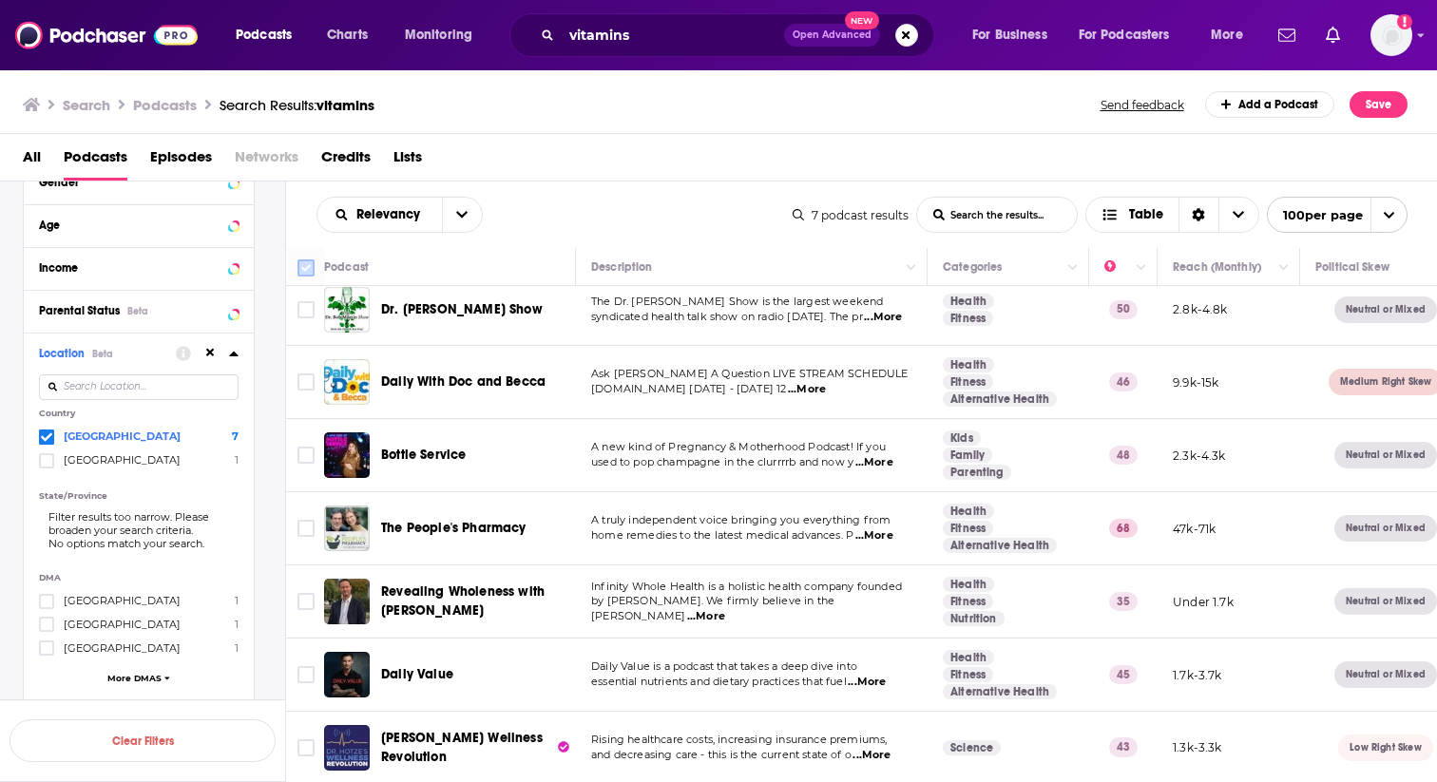
click at [308, 267] on input "Toggle select all" at bounding box center [305, 267] width 17 height 17
checkbox input "true"
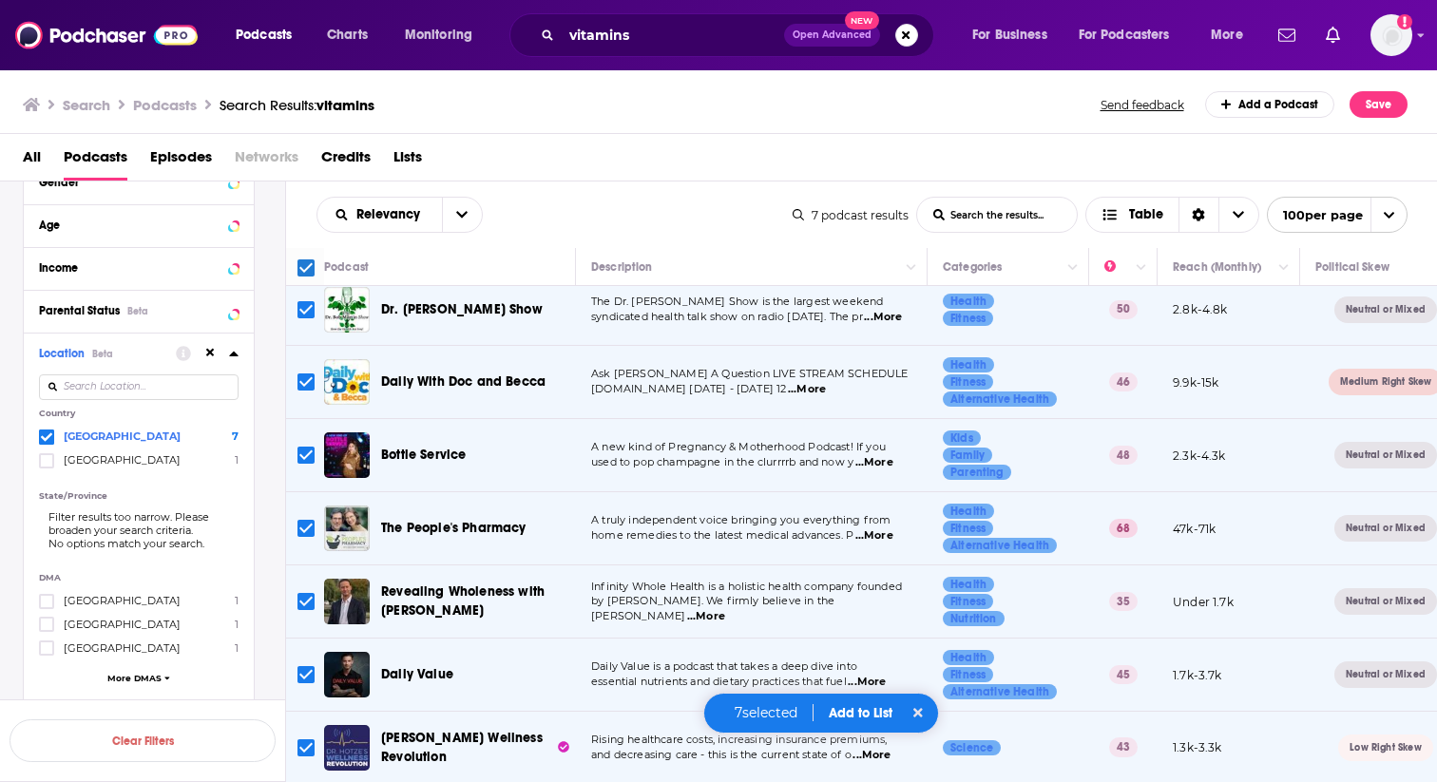
click at [868, 720] on button "Add to List" at bounding box center [860, 713] width 94 height 16
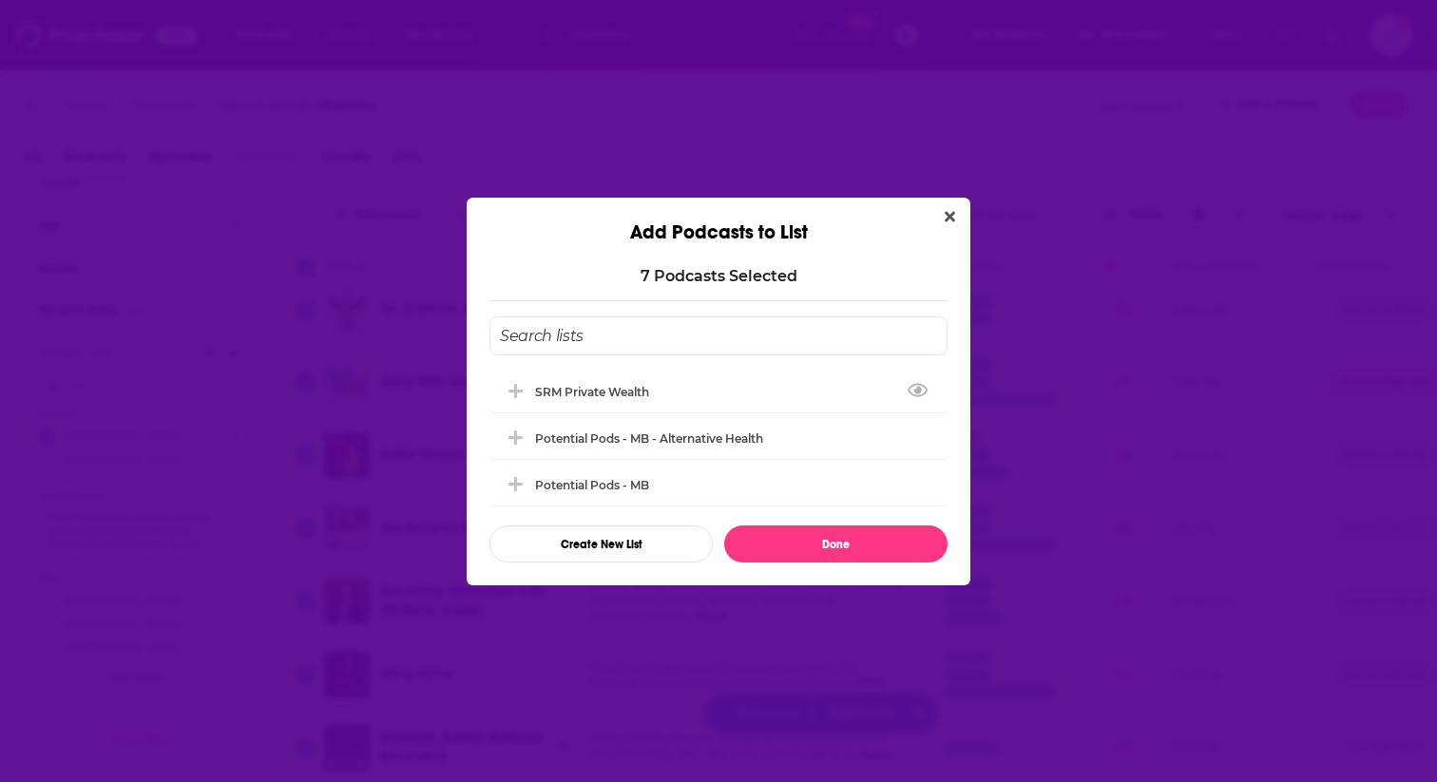
click at [647, 334] on input "Add Podcast To List" at bounding box center [718, 335] width 458 height 39
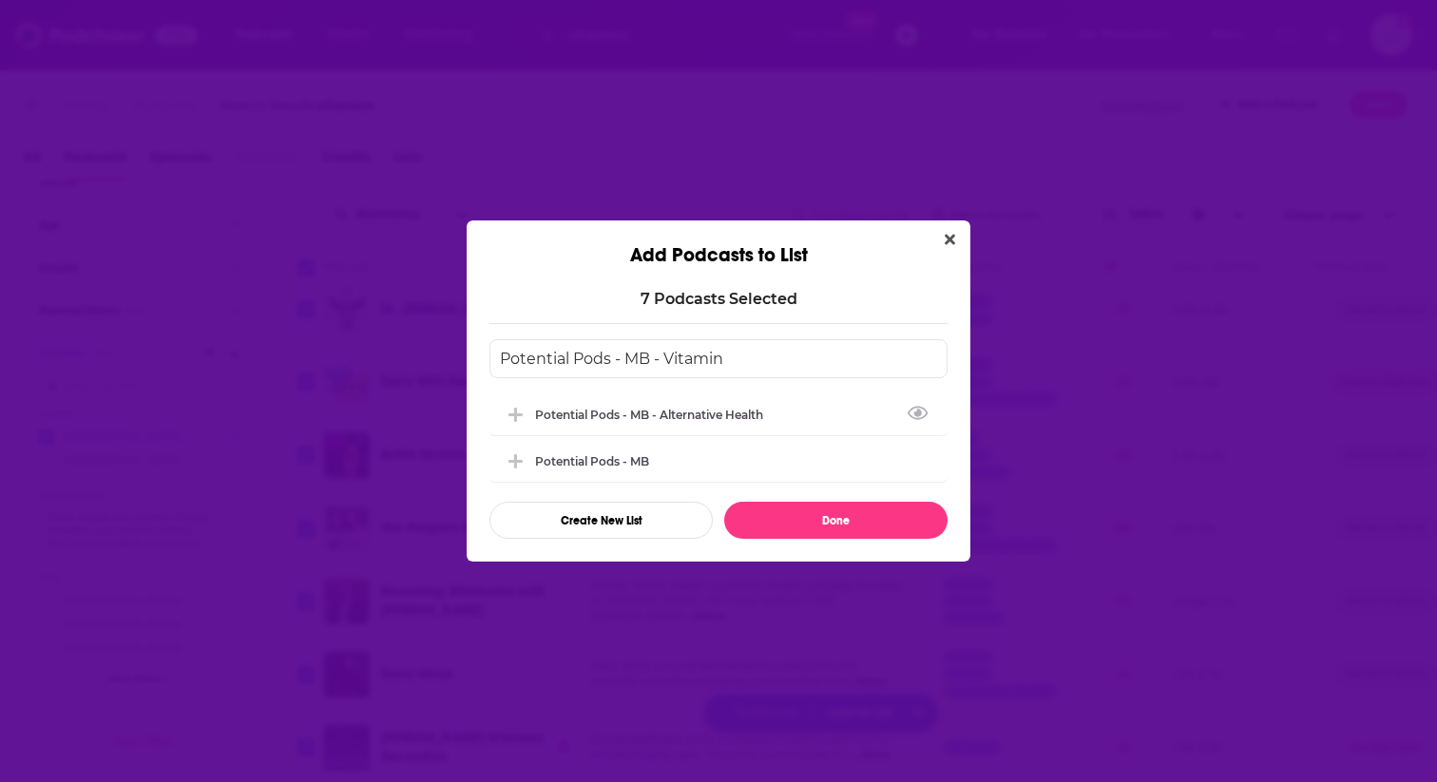
type input "Potential Pods - MB - Vitamins"
click at [605, 525] on button "Create New List" at bounding box center [600, 520] width 223 height 37
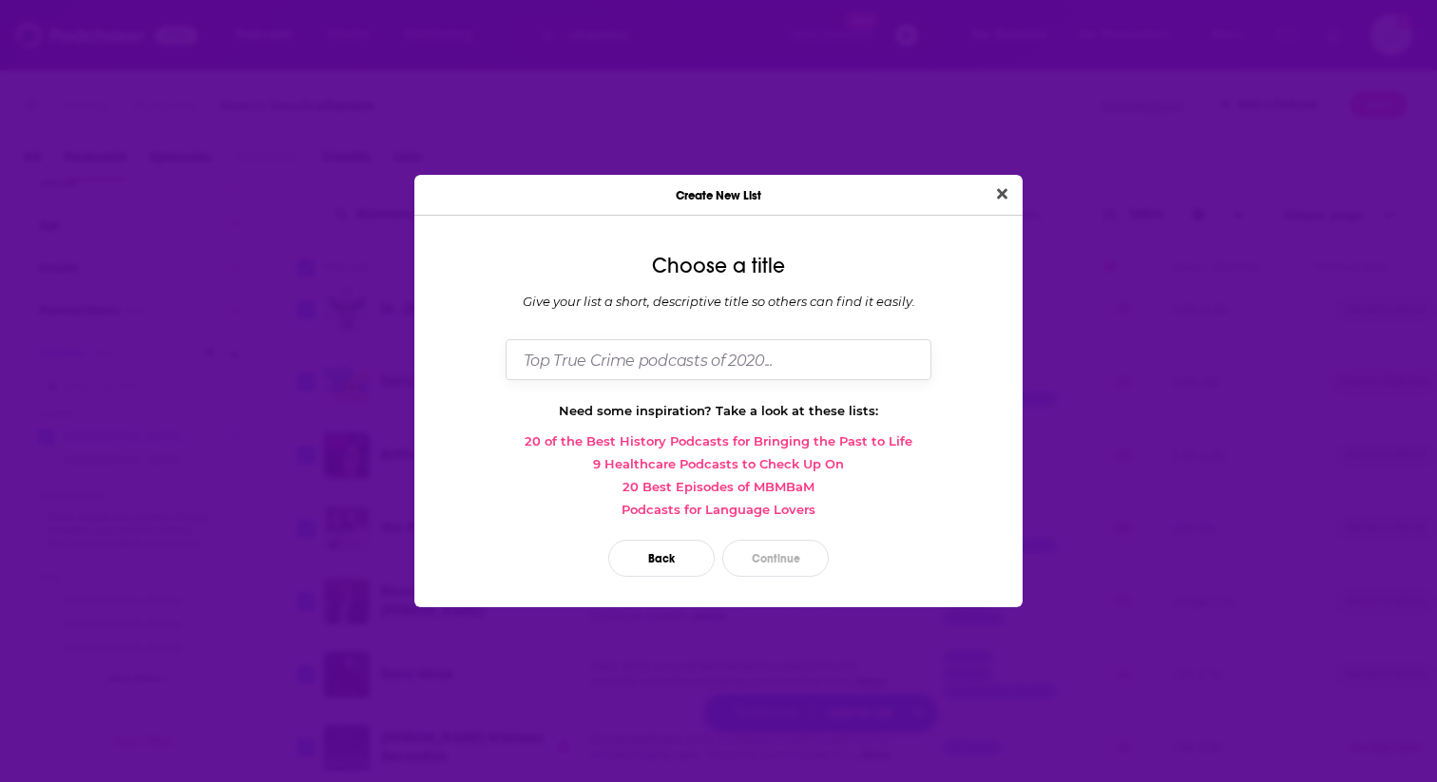
click at [738, 354] on input "Dialog" at bounding box center [719, 359] width 426 height 41
type input "Potential Pods - MB - Vitamins"
click at [780, 572] on button "Continue" at bounding box center [775, 558] width 106 height 37
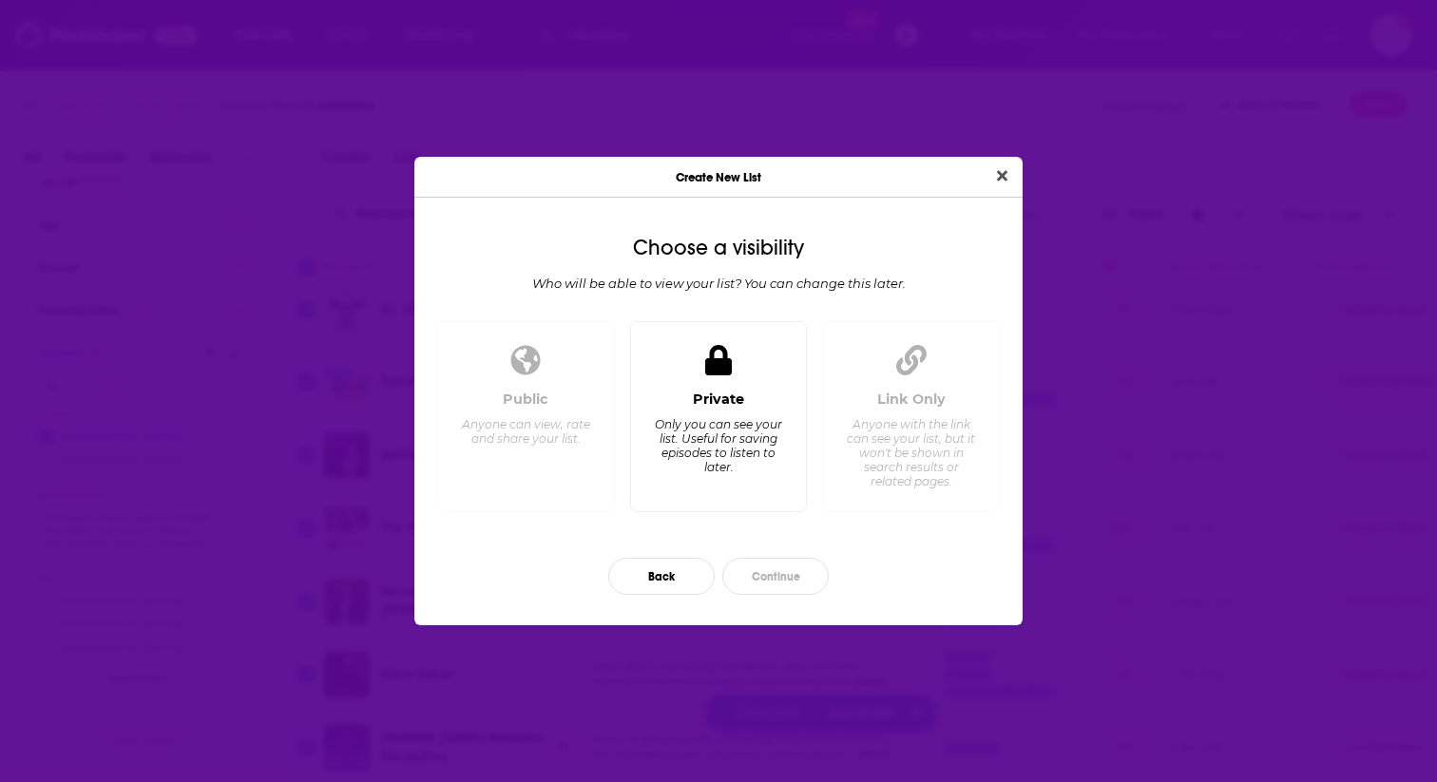
click at [710, 439] on div "Only you can see your list. Useful for saving episodes to listen to later." at bounding box center [718, 445] width 130 height 57
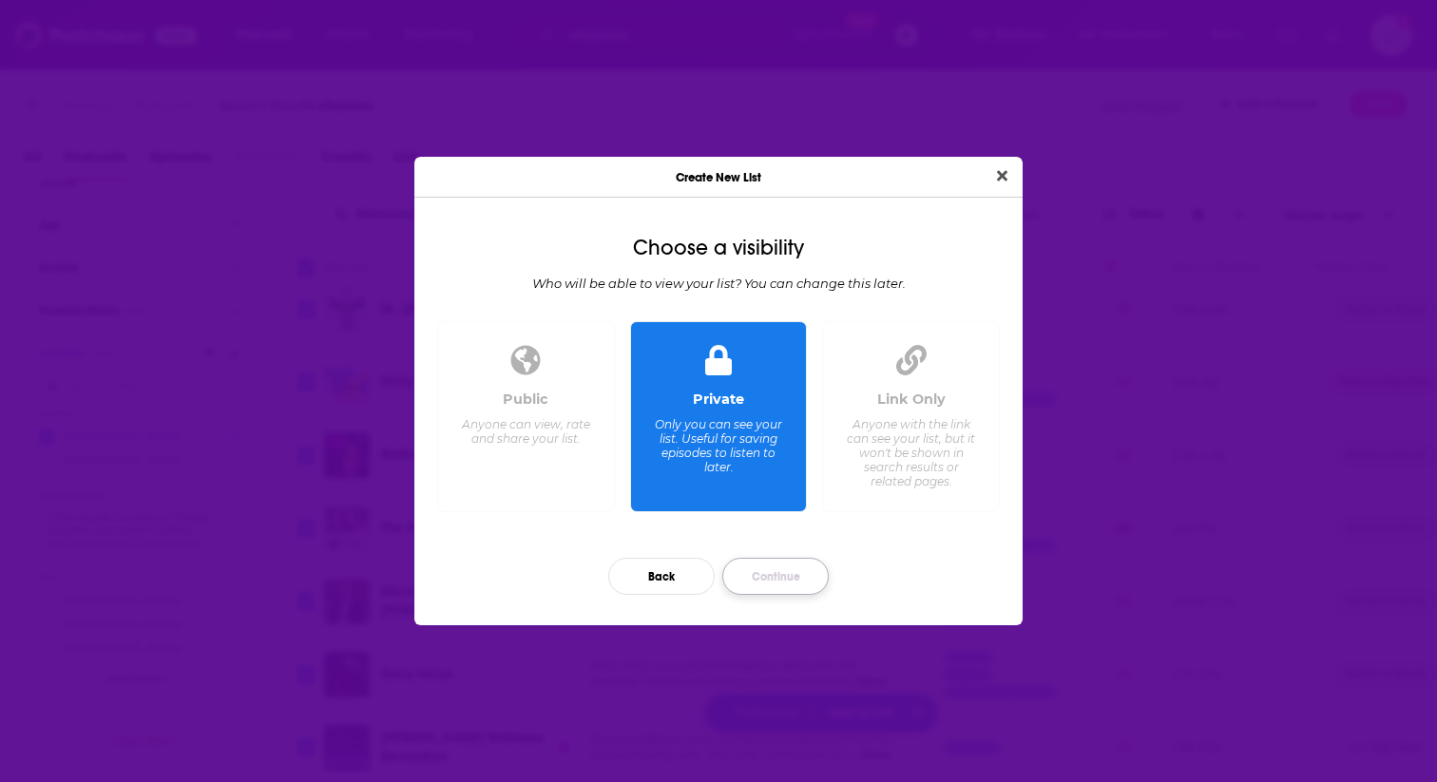
click at [761, 582] on button "Continue" at bounding box center [775, 576] width 106 height 37
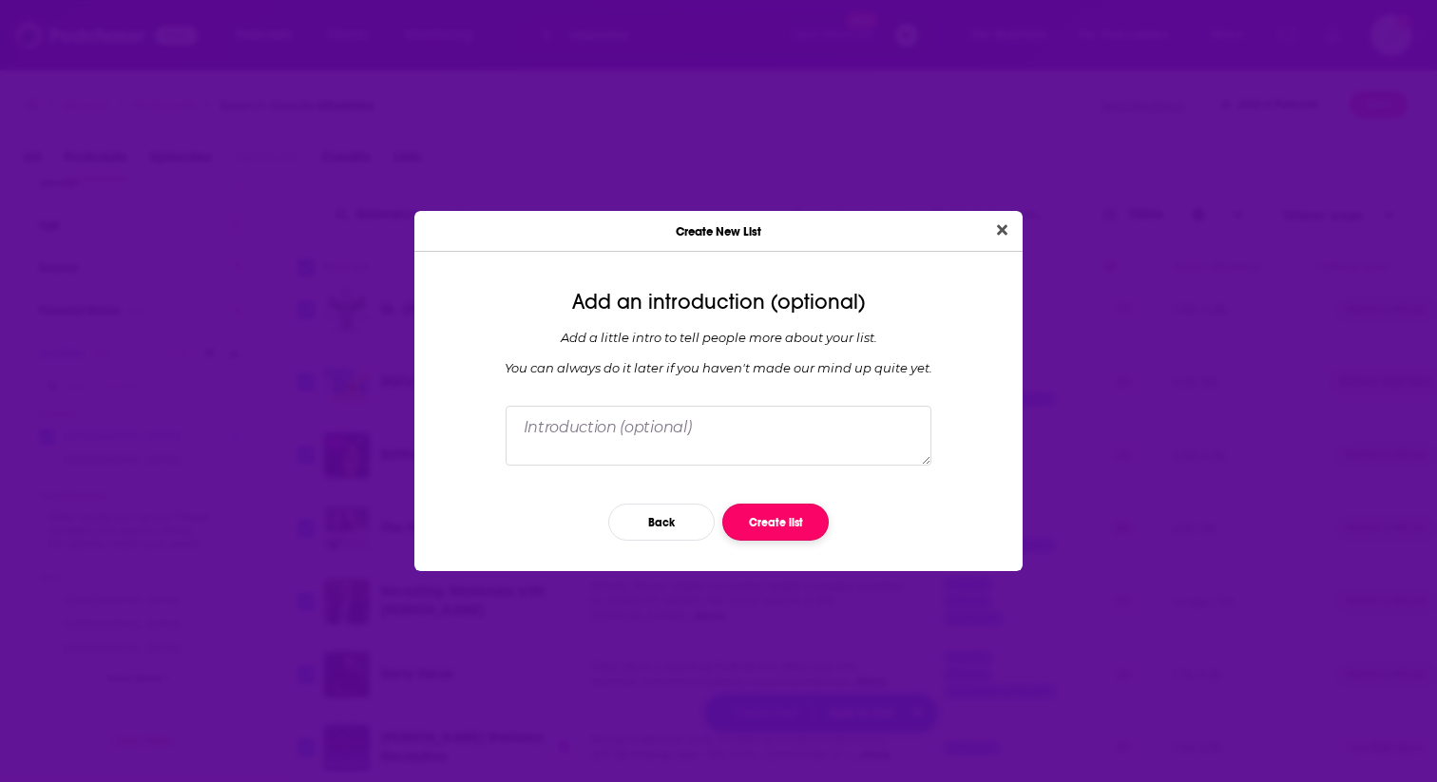
click at [787, 528] on button "Create list" at bounding box center [775, 522] width 106 height 37
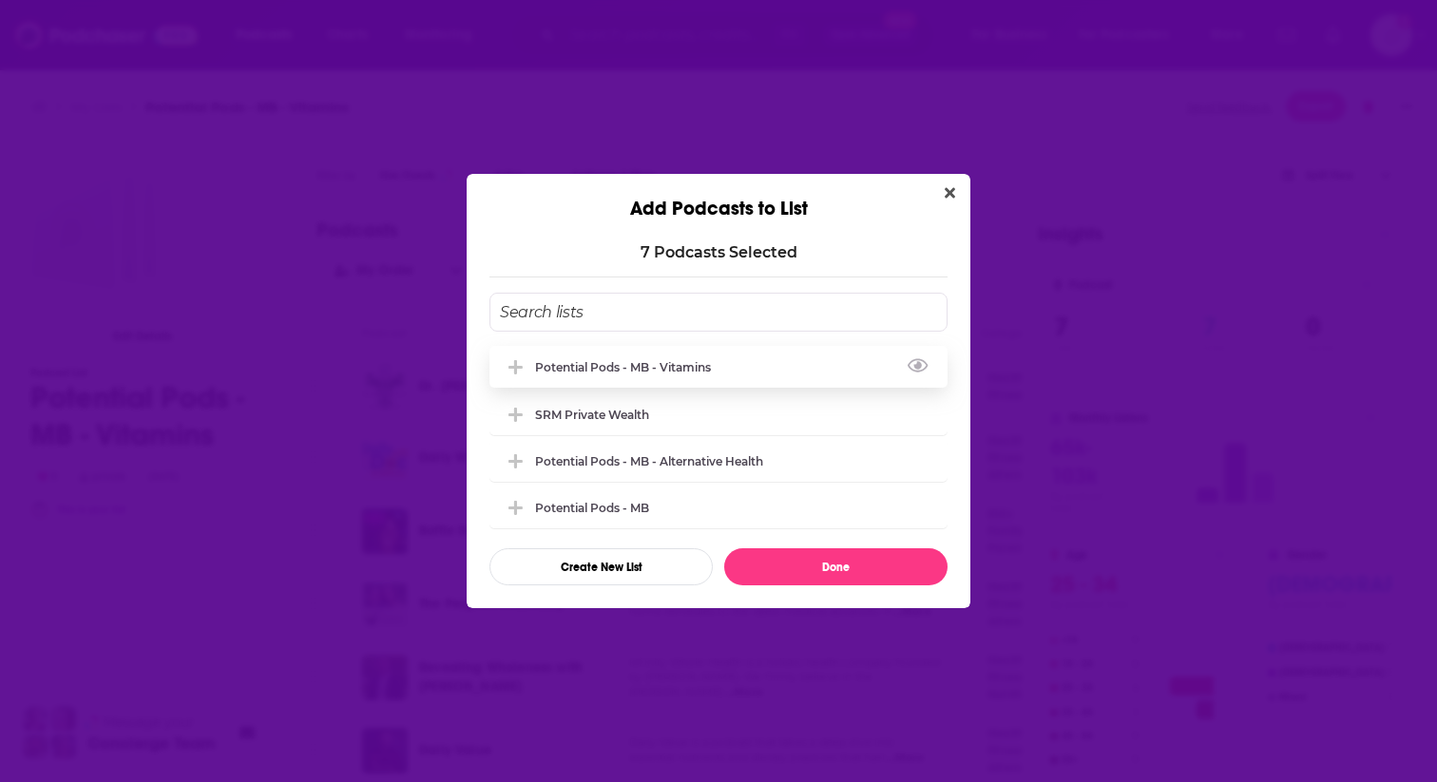
click at [691, 369] on div "Potential Pods - MB - Vitamins" at bounding box center [628, 367] width 187 height 14
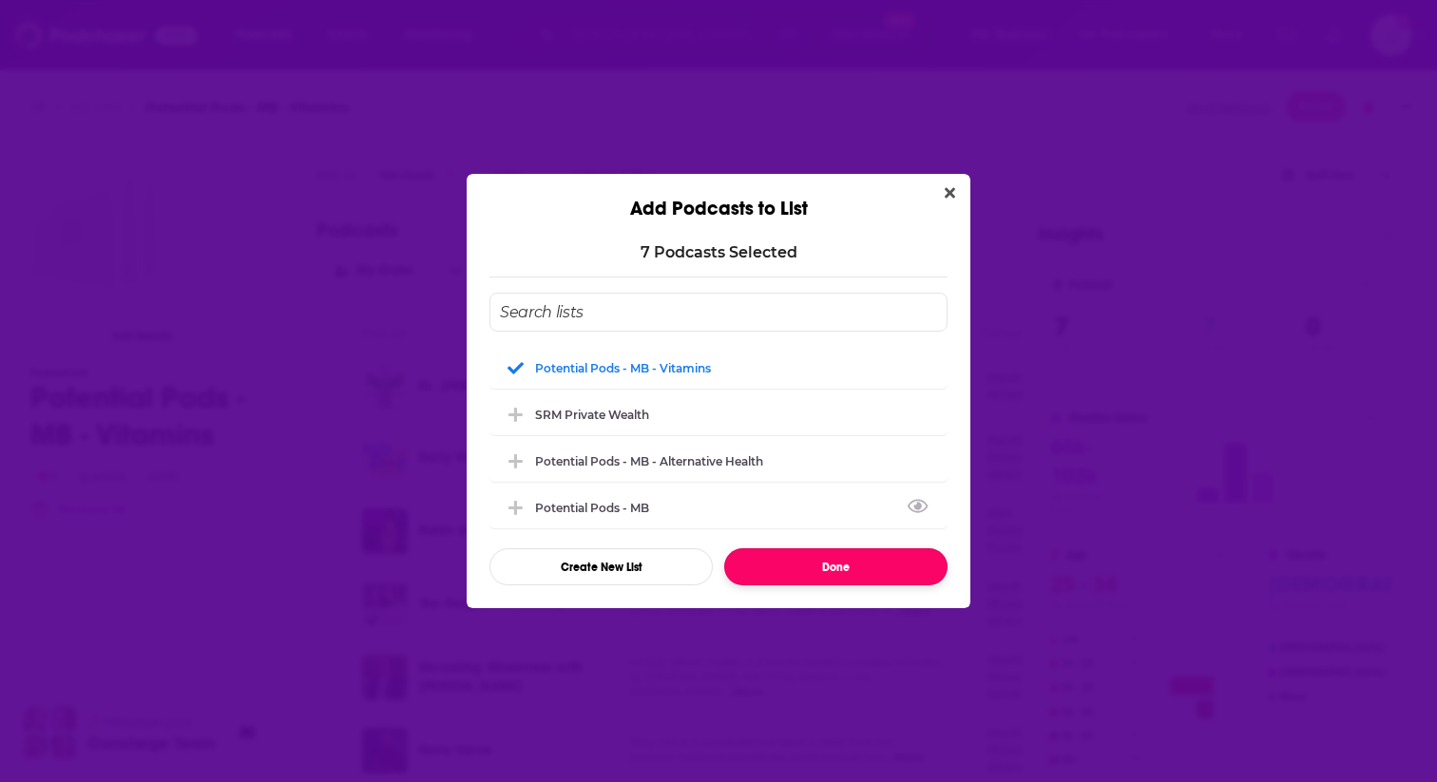
click at [816, 566] on button "Done" at bounding box center [835, 566] width 223 height 37
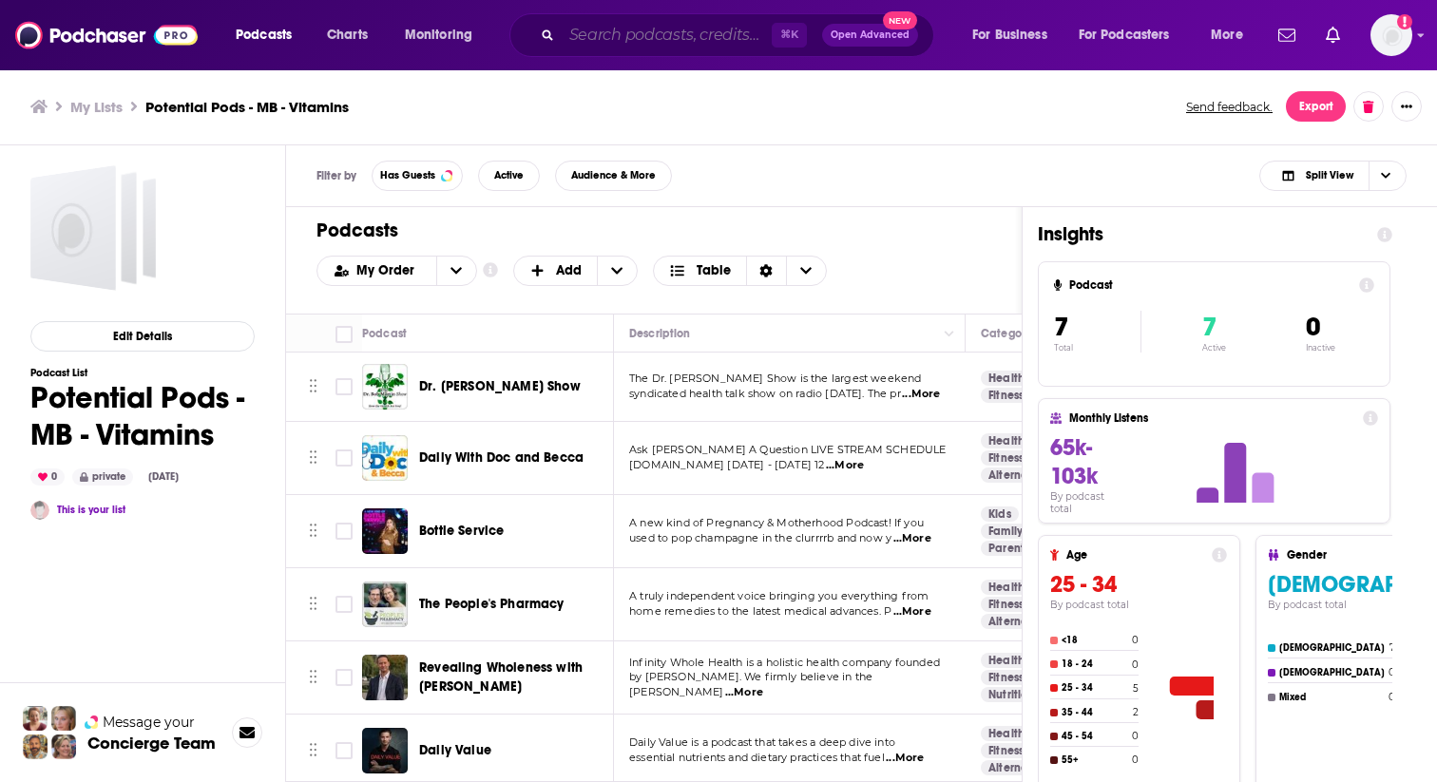
click at [634, 37] on input "Search podcasts, credits, & more..." at bounding box center [667, 35] width 210 height 30
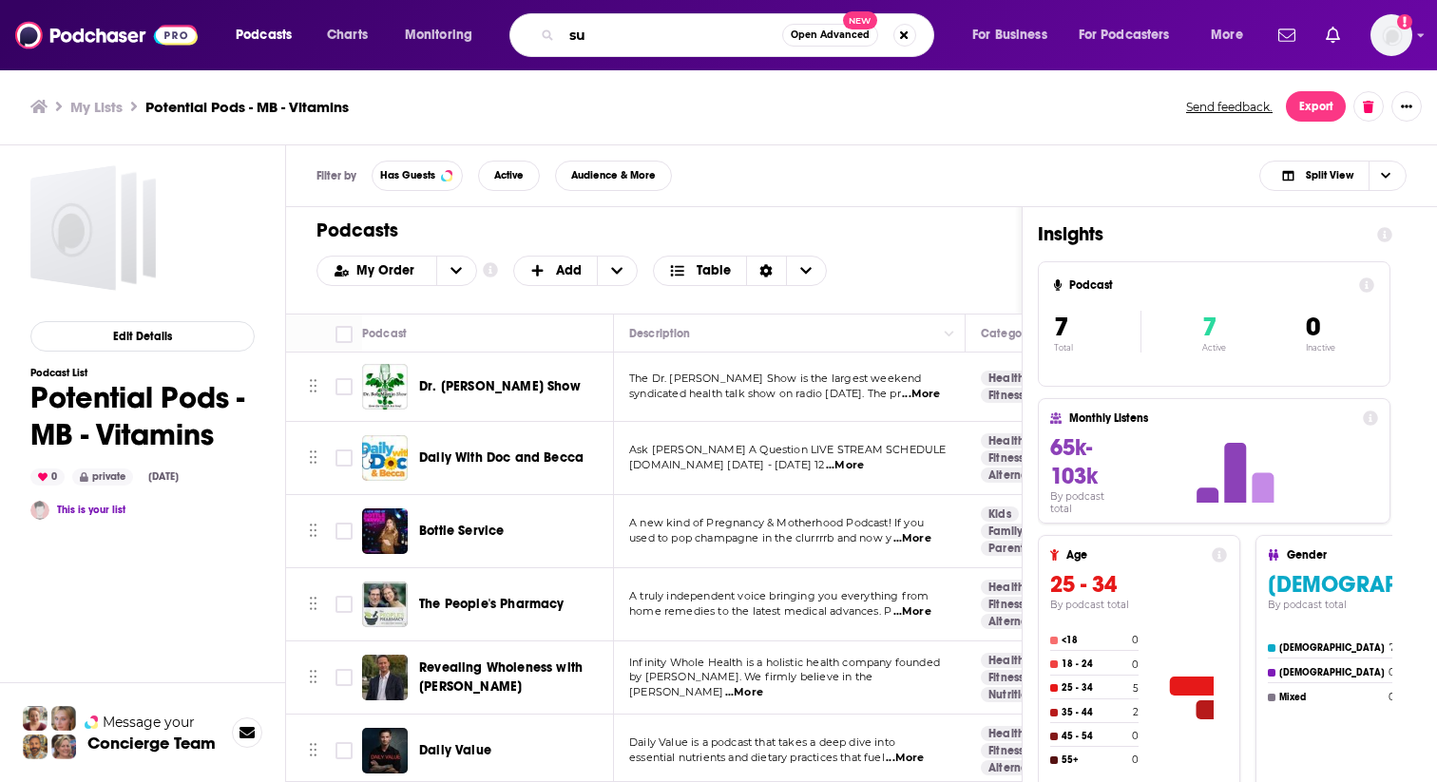
type input "s"
type input "women supplements"
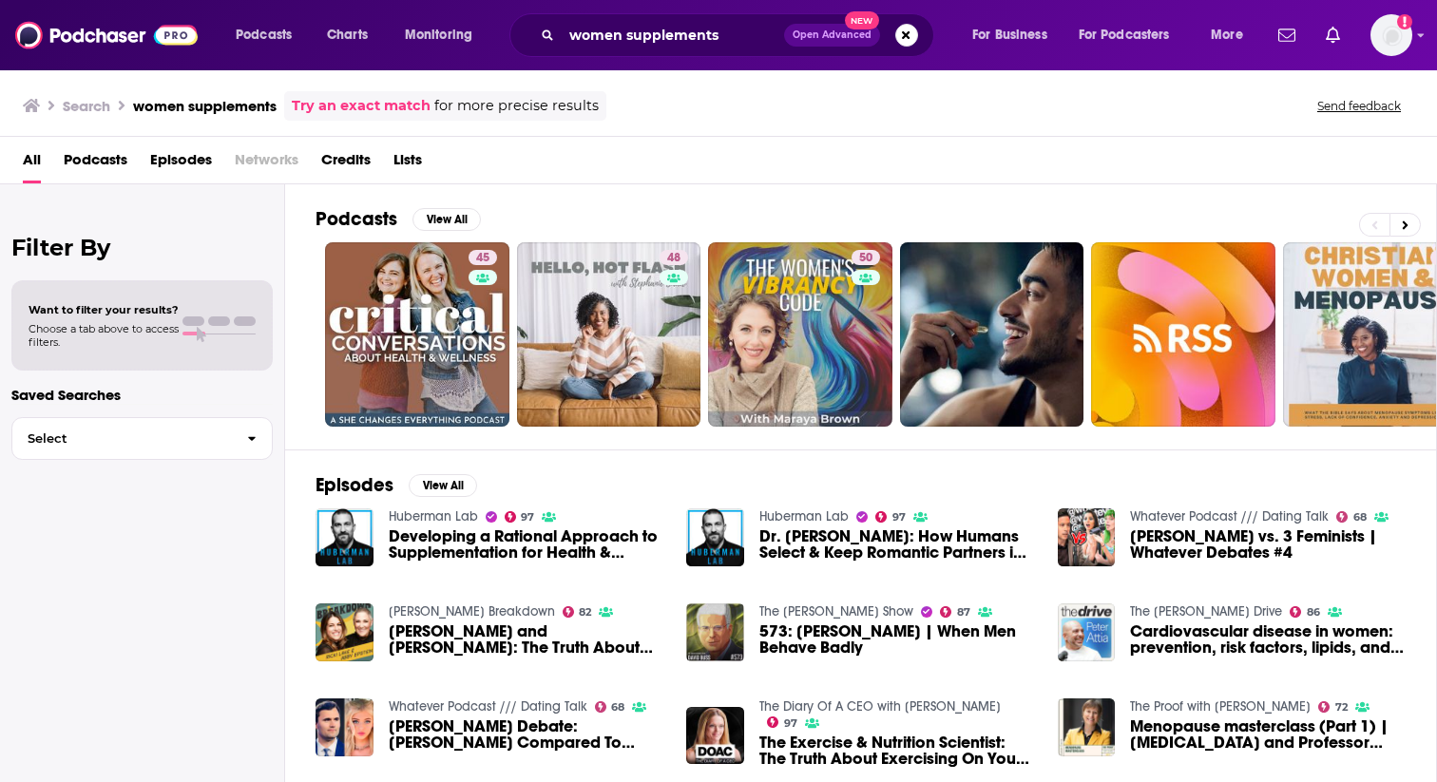
click at [79, 161] on span "Podcasts" at bounding box center [96, 163] width 64 height 39
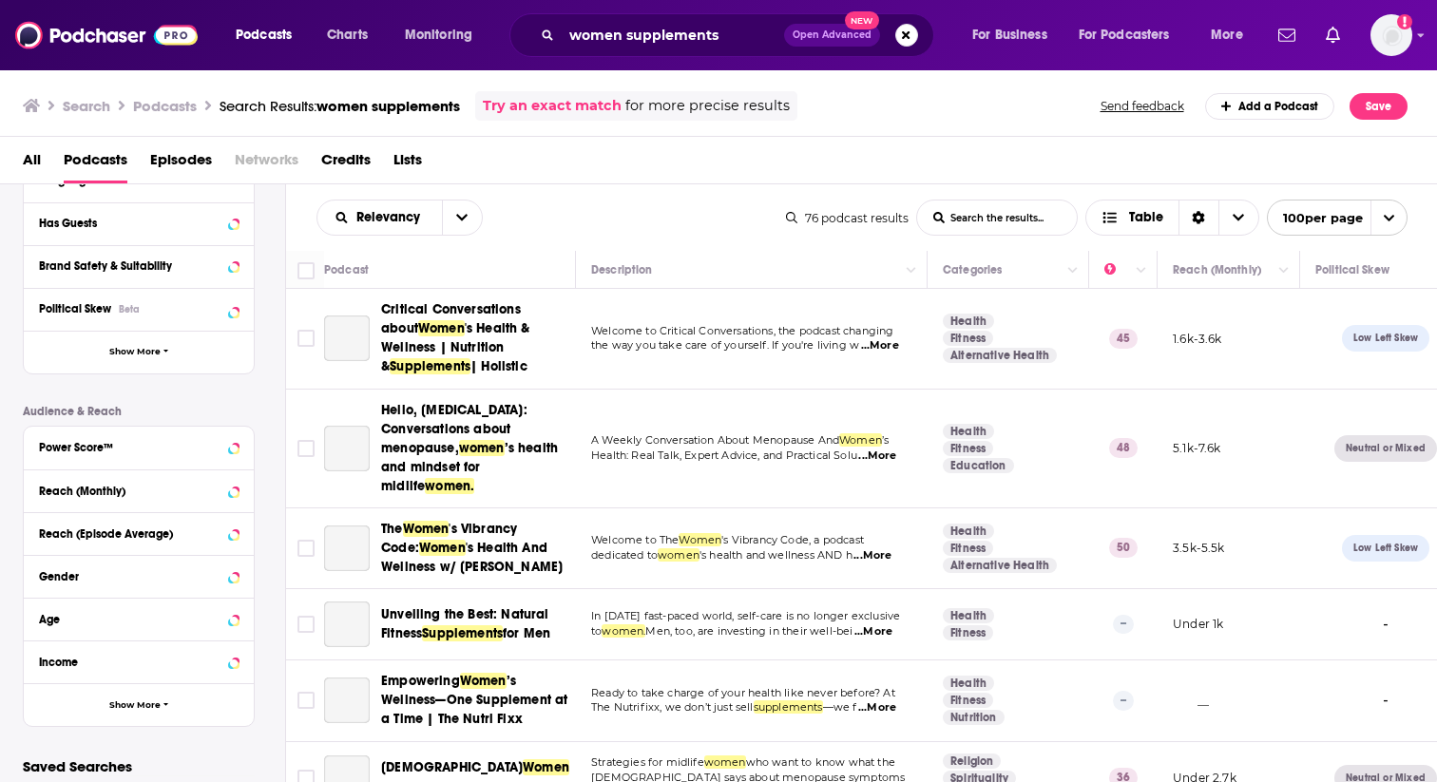
scroll to position [370, 0]
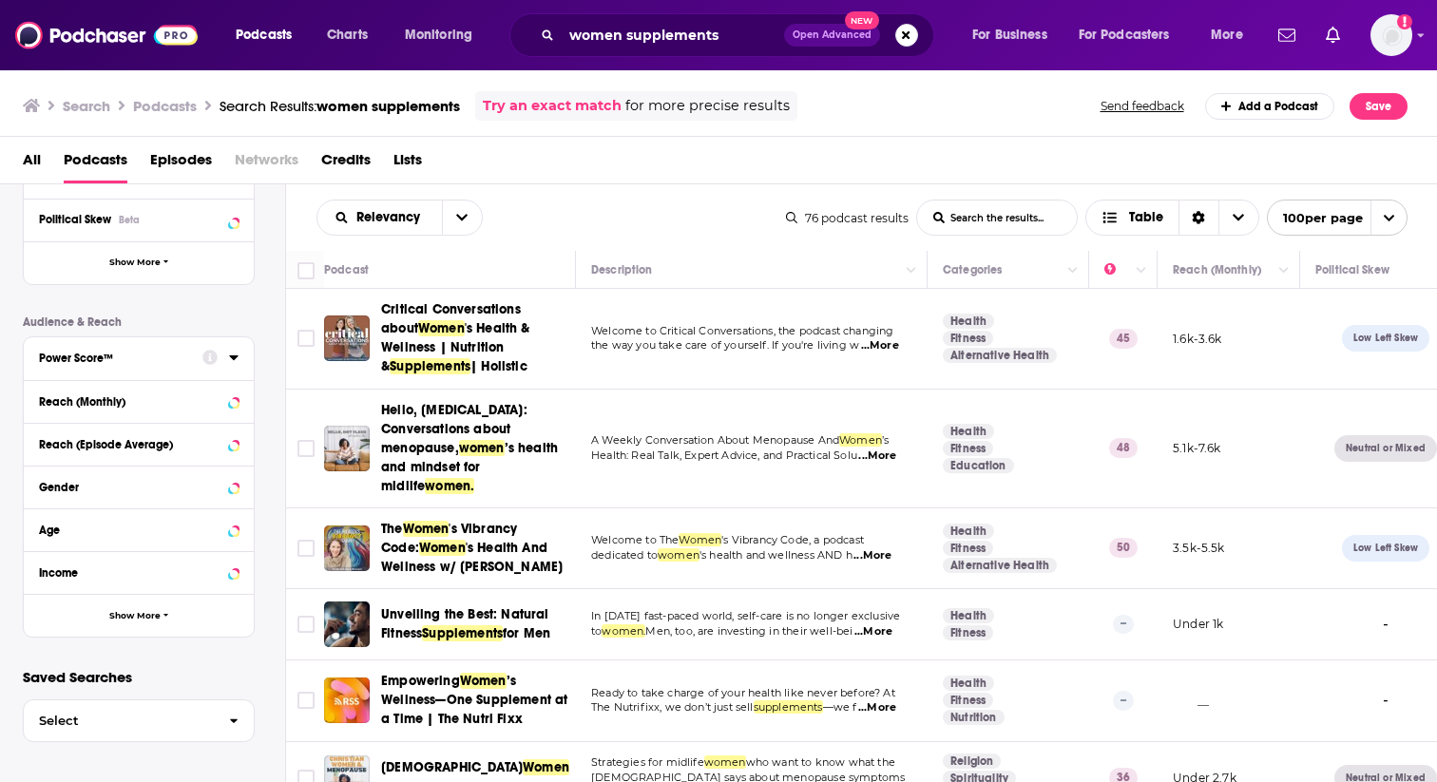
click at [232, 361] on icon at bounding box center [234, 357] width 10 height 15
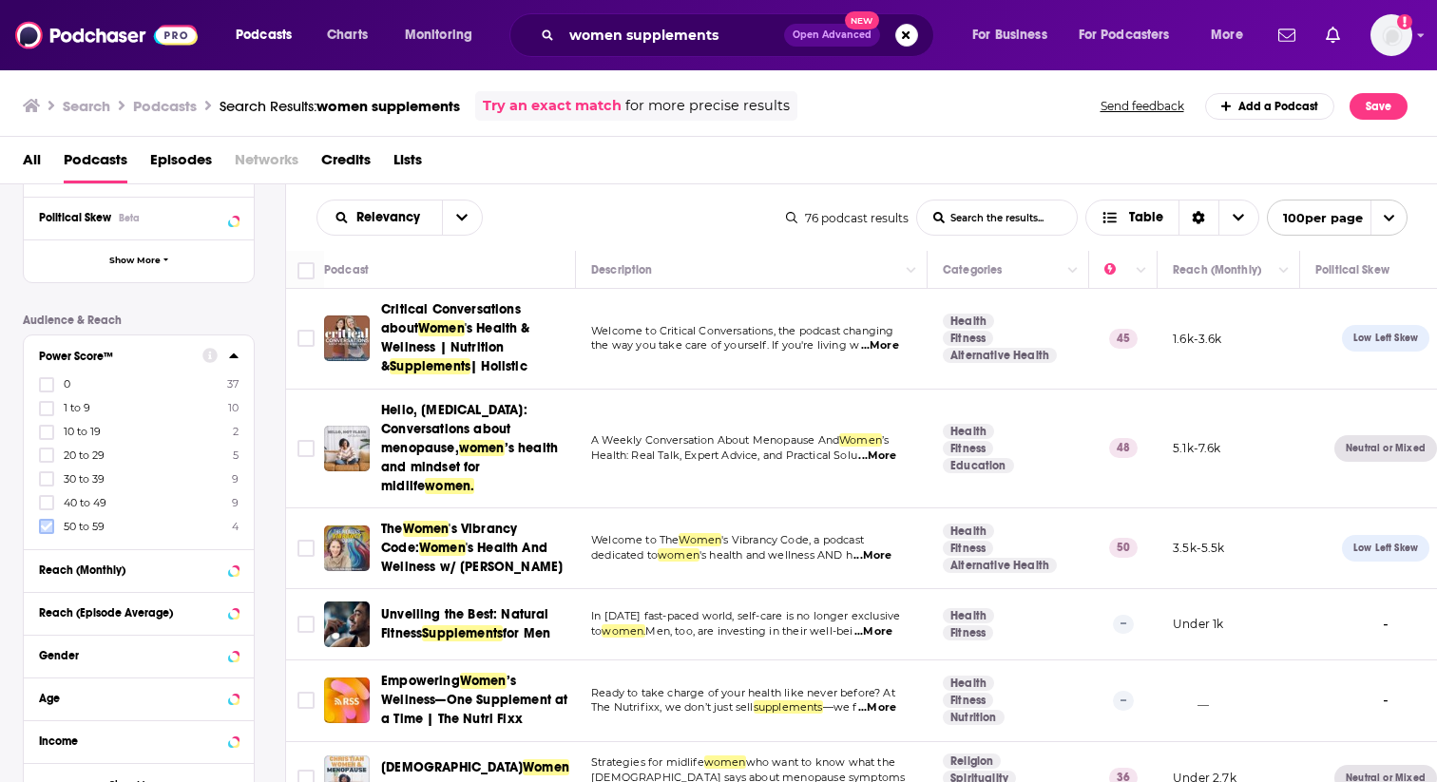
click at [44, 529] on icon at bounding box center [46, 526] width 11 height 11
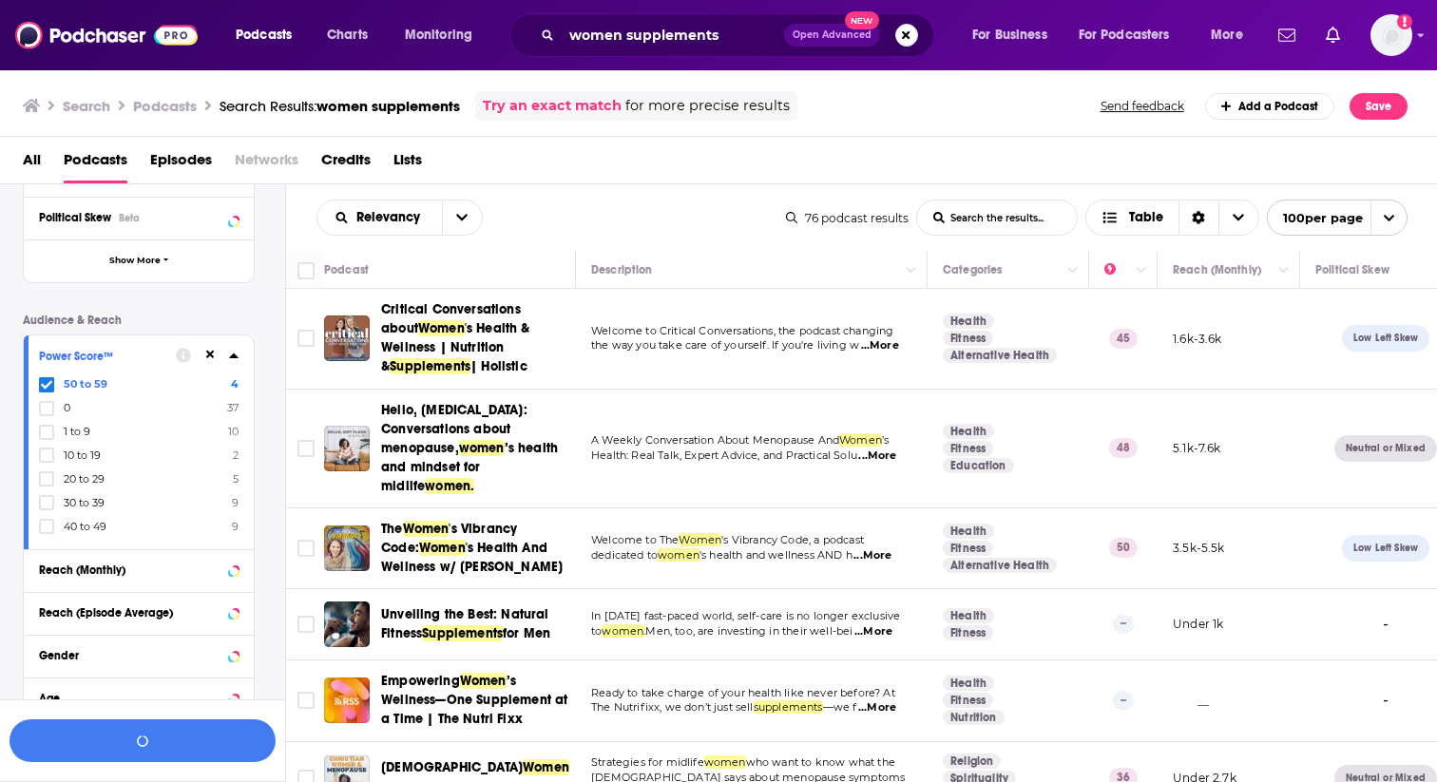
click at [44, 529] on icon at bounding box center [46, 526] width 11 height 11
click at [233, 358] on icon at bounding box center [233, 355] width 9 height 5
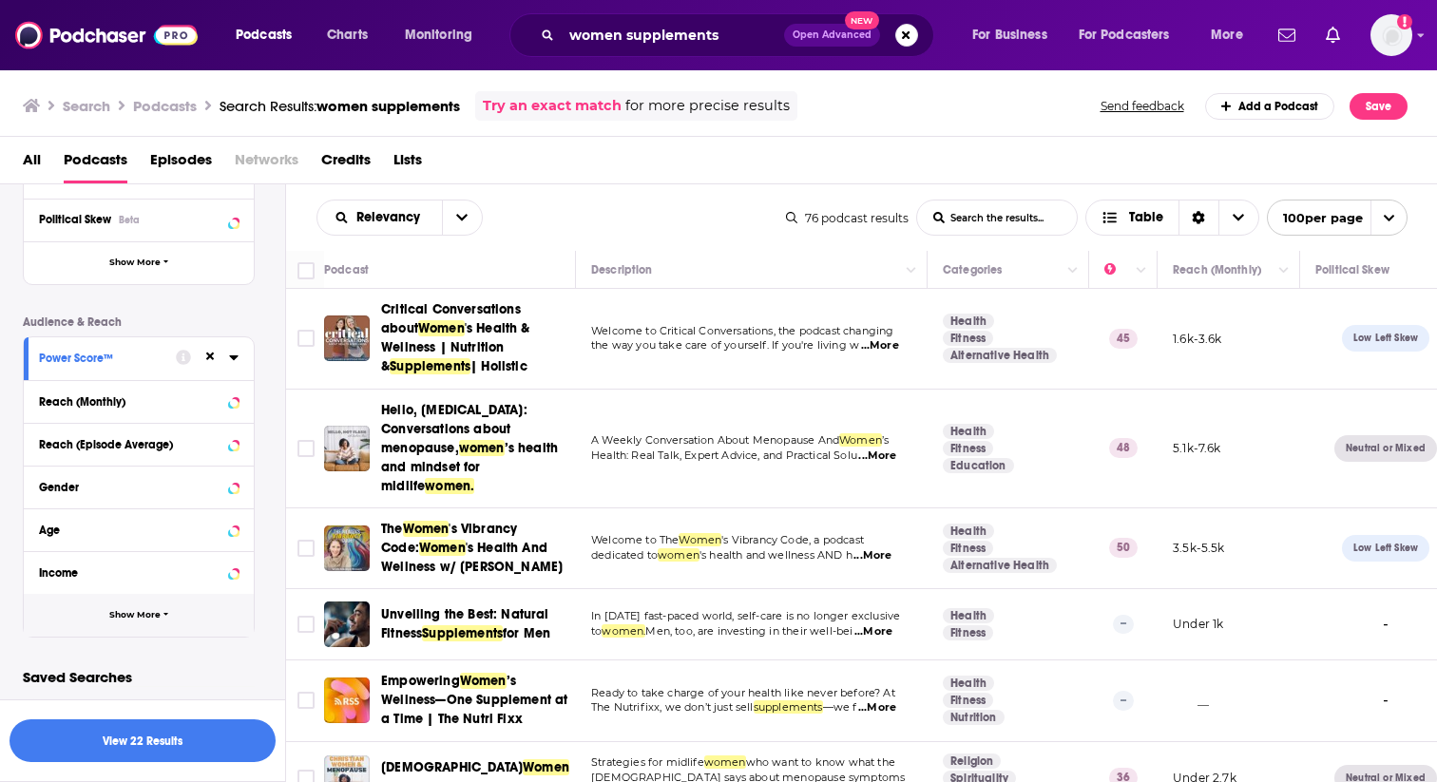
click at [139, 617] on span "Show More" at bounding box center [134, 615] width 51 height 10
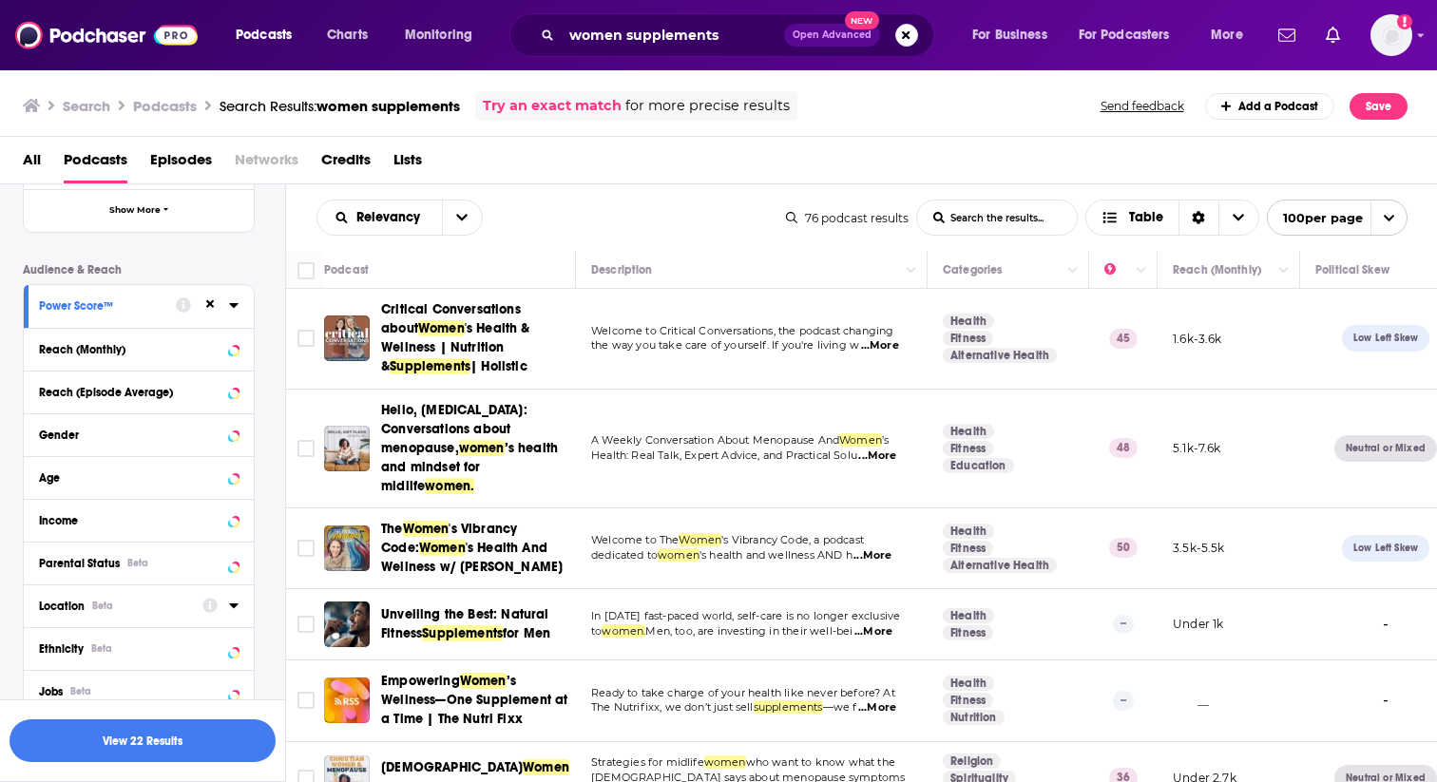
click at [237, 613] on icon at bounding box center [234, 605] width 10 height 15
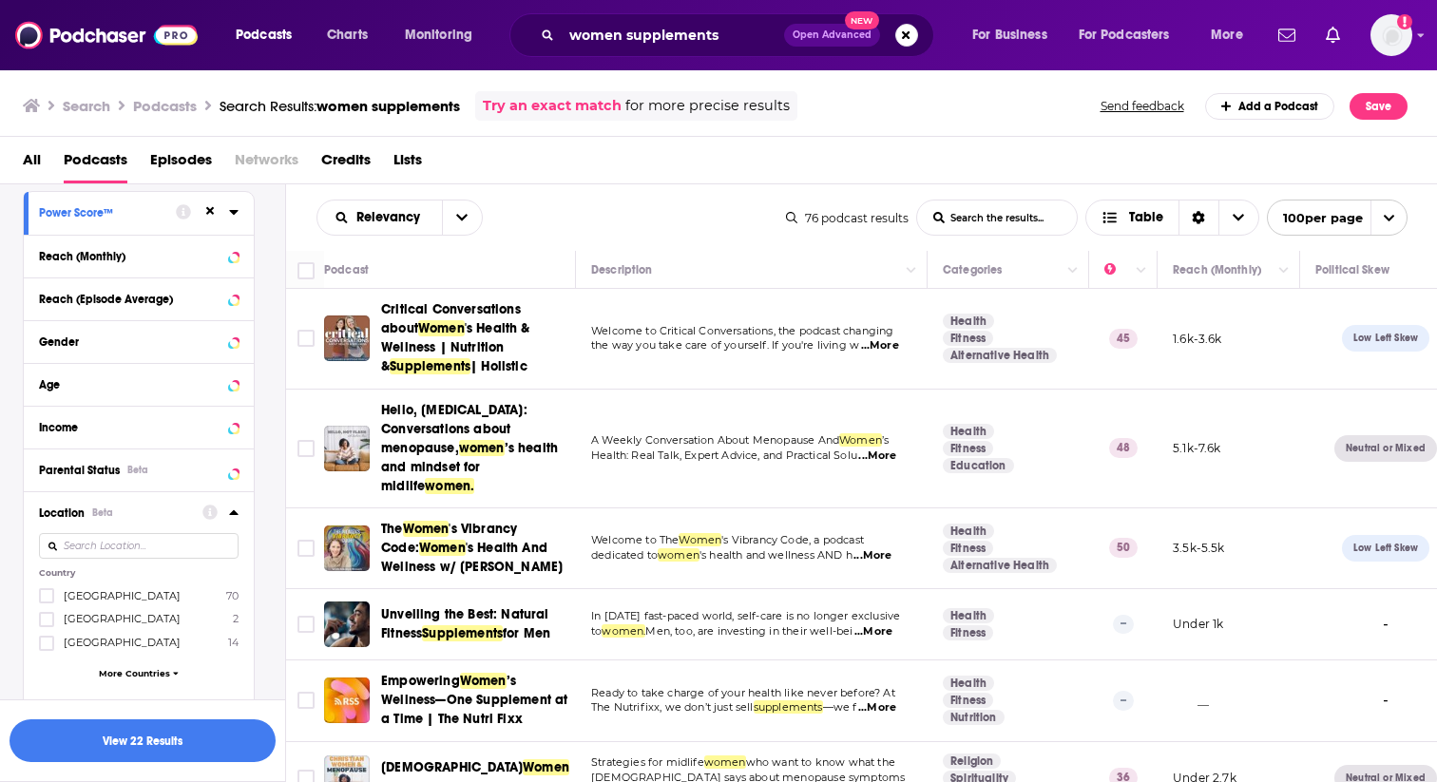
scroll to position [516, 0]
click at [86, 593] on span "[GEOGRAPHIC_DATA]" at bounding box center [122, 592] width 117 height 13
click at [47, 599] on input "multiSelectOption-unitedstates-0" at bounding box center [47, 599] width 0 height 0
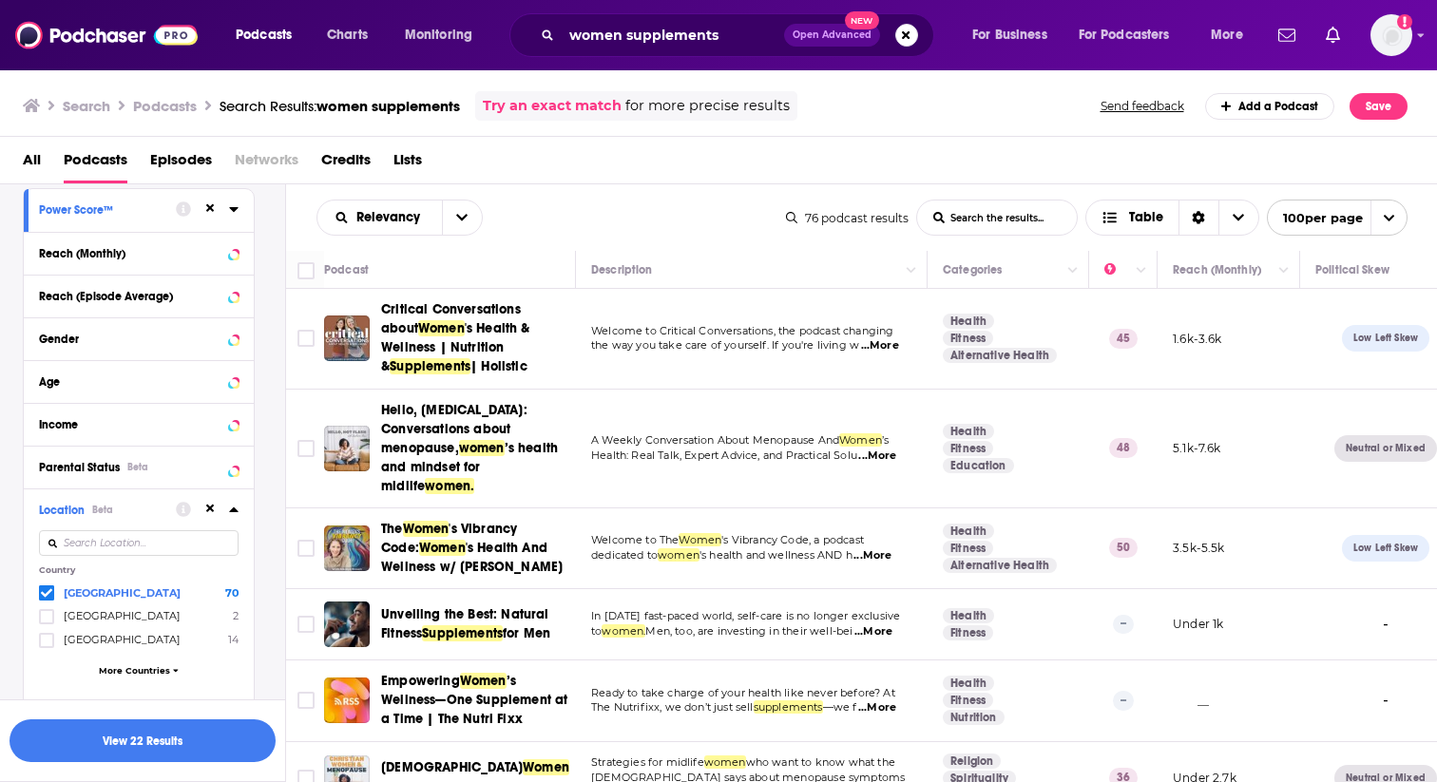
click at [234, 510] on icon at bounding box center [233, 509] width 9 height 5
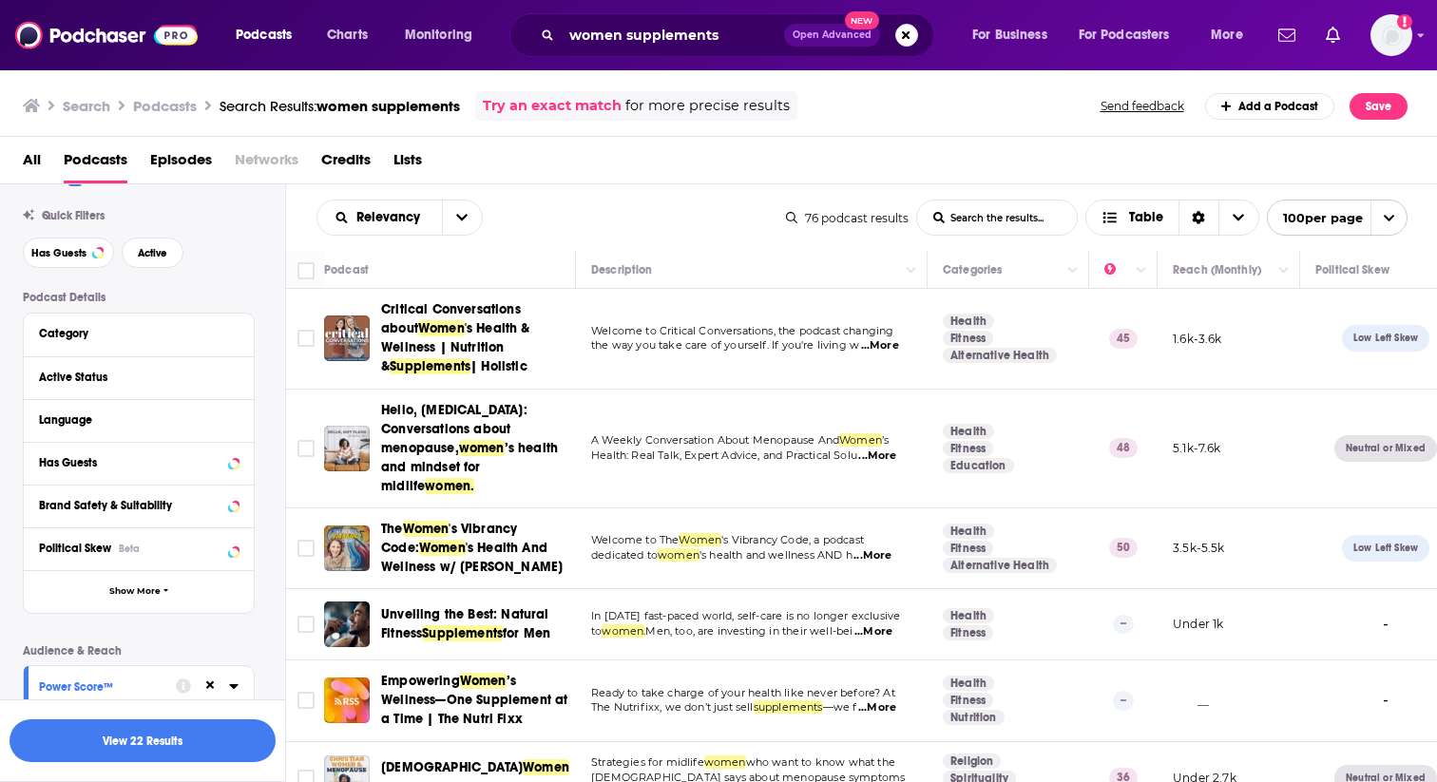
scroll to position [27, 0]
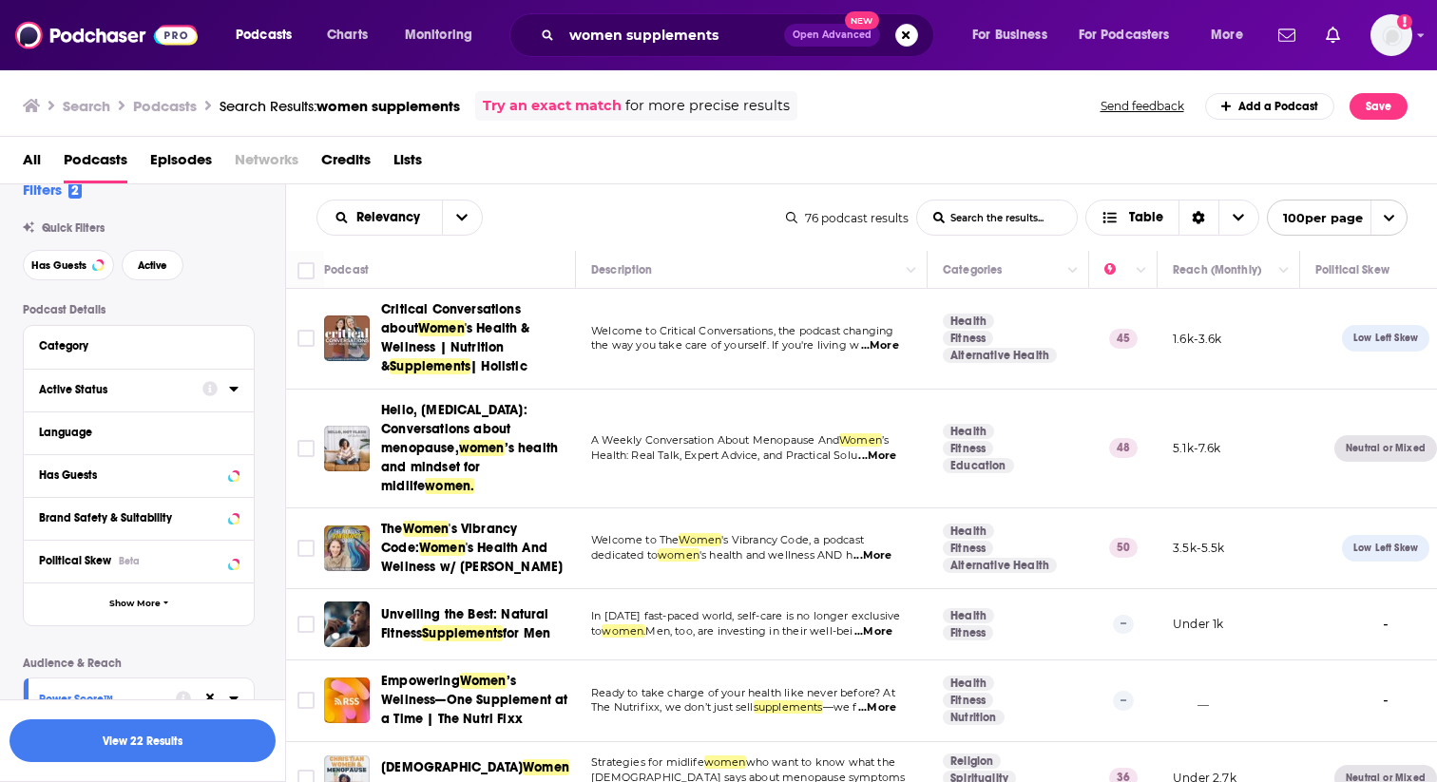
click at [238, 392] on icon at bounding box center [234, 388] width 10 height 15
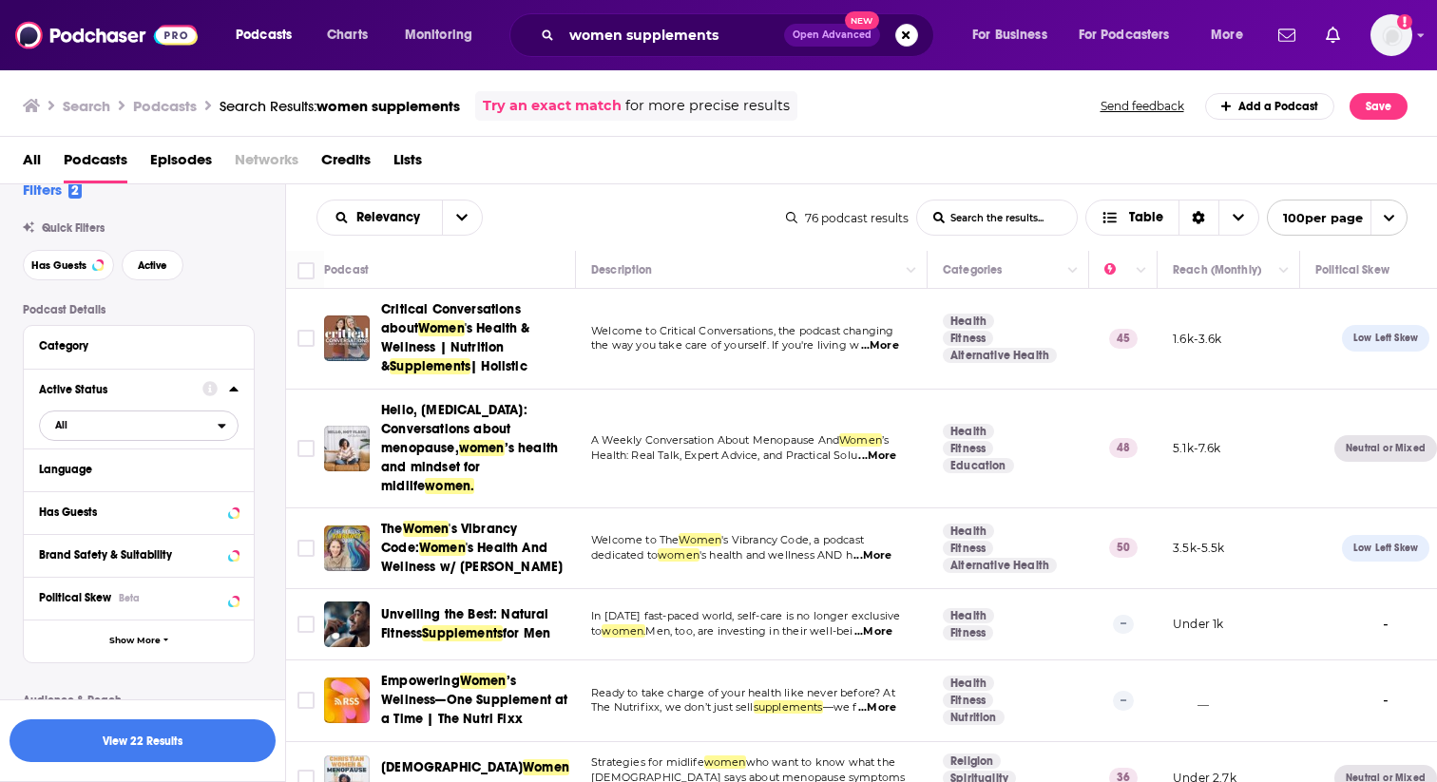
click at [175, 428] on span "All" at bounding box center [129, 424] width 178 height 25
click at [132, 489] on span "Active" at bounding box center [100, 488] width 104 height 10
click at [238, 390] on icon at bounding box center [234, 388] width 10 height 15
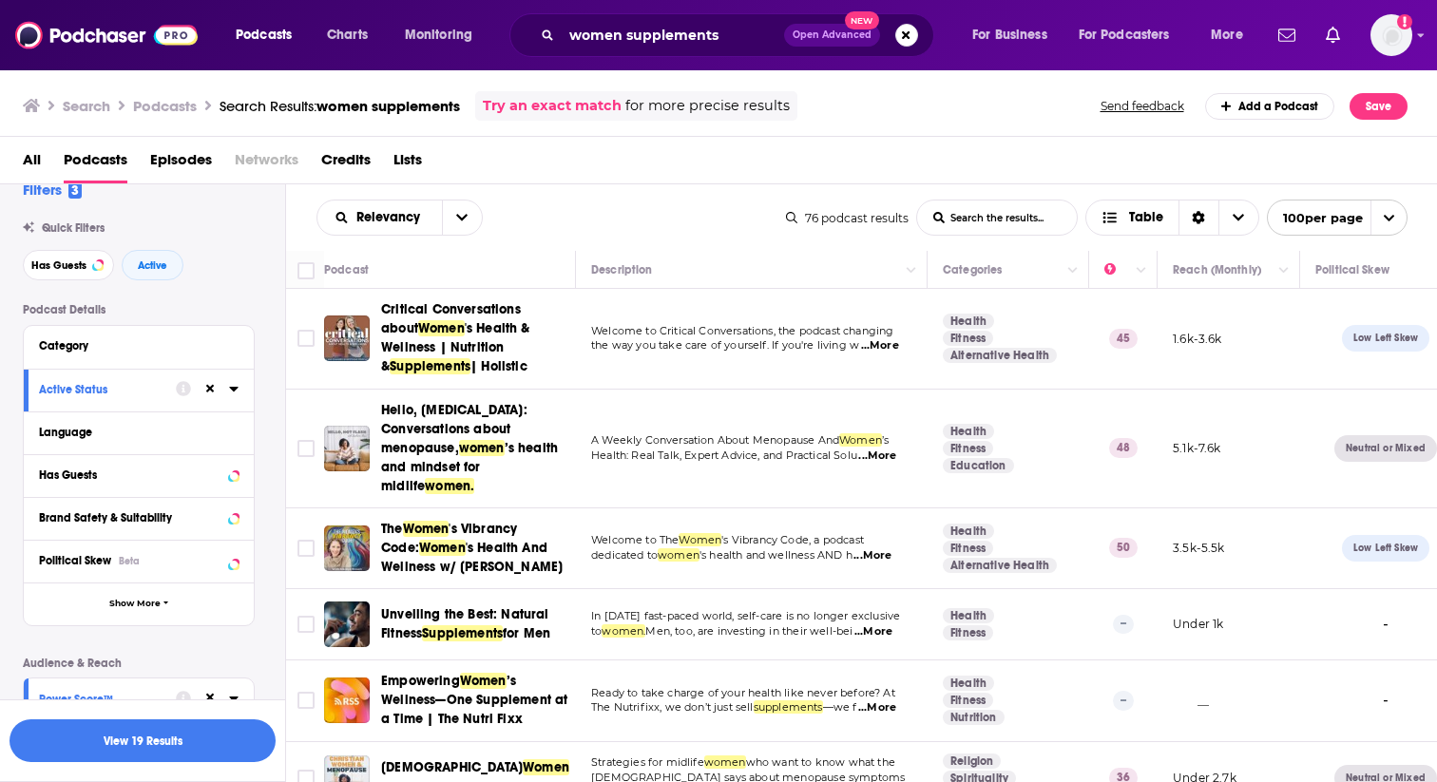
click at [262, 259] on div "Has Guests Active" at bounding box center [154, 265] width 262 height 30
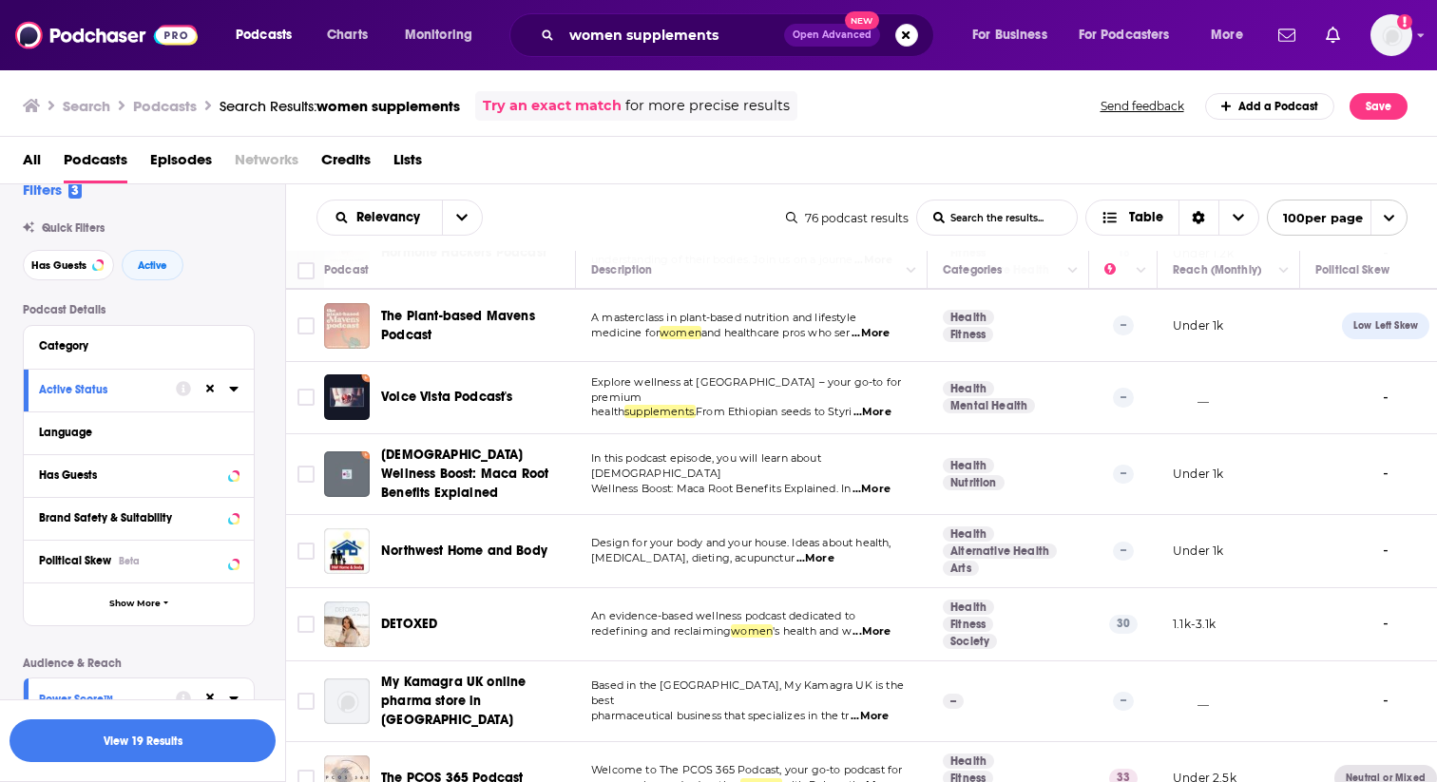
scroll to position [885, 0]
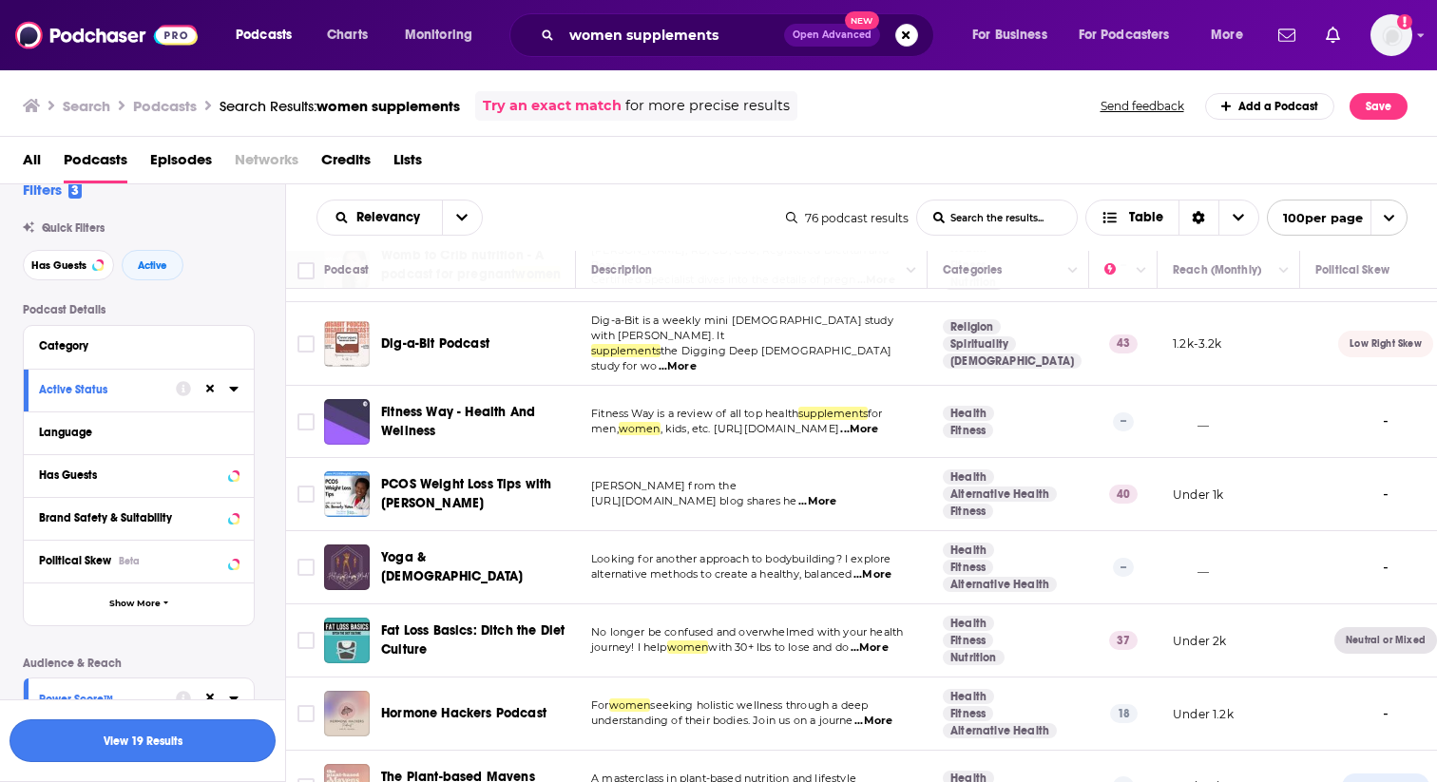
click at [176, 741] on button "View 19 Results" at bounding box center [143, 740] width 266 height 43
